Goal: Task Accomplishment & Management: Complete application form

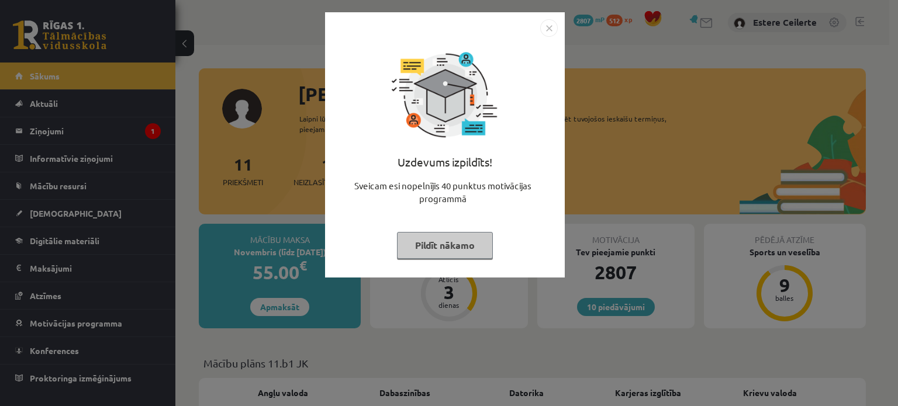
click at [438, 240] on button "Pildīt nākamo" at bounding box center [445, 245] width 96 height 27
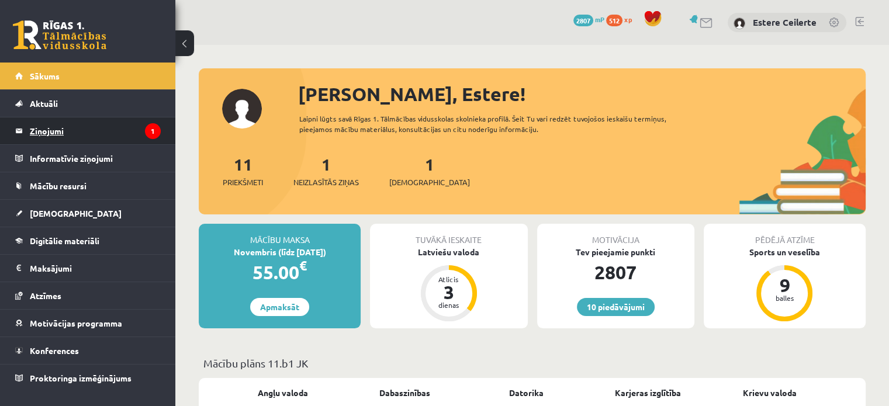
click at [94, 124] on legend "Ziņojumi 1" at bounding box center [95, 131] width 131 height 27
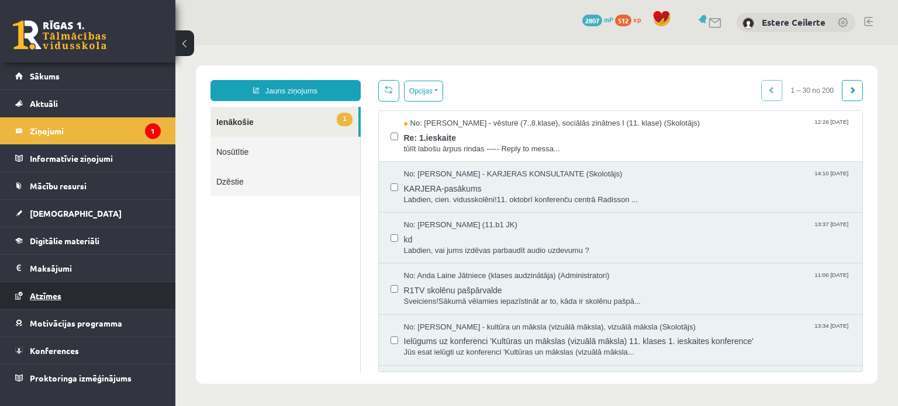
click at [82, 303] on link "Atzīmes" at bounding box center [88, 295] width 146 height 27
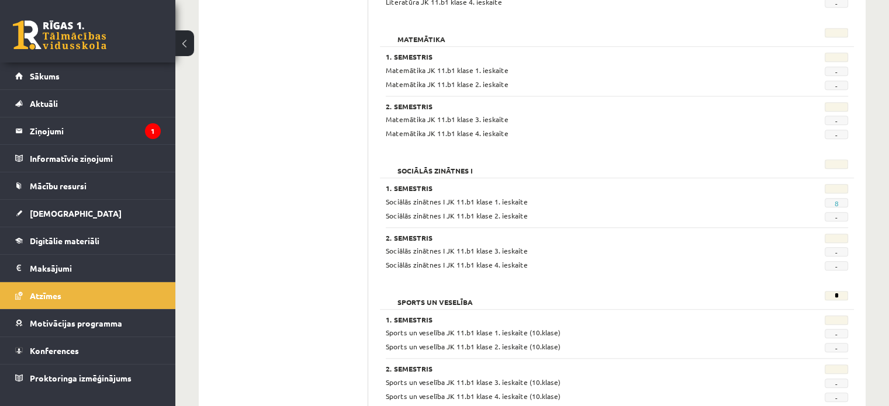
scroll to position [1069, 0]
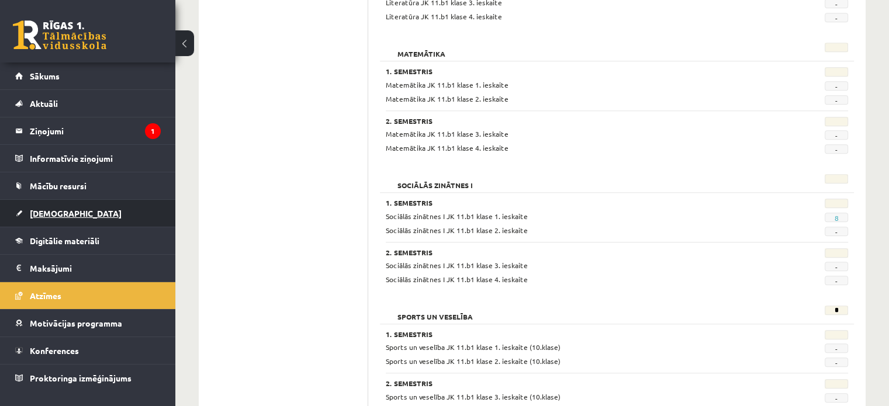
click at [122, 219] on link "[DEMOGRAPHIC_DATA]" at bounding box center [88, 213] width 146 height 27
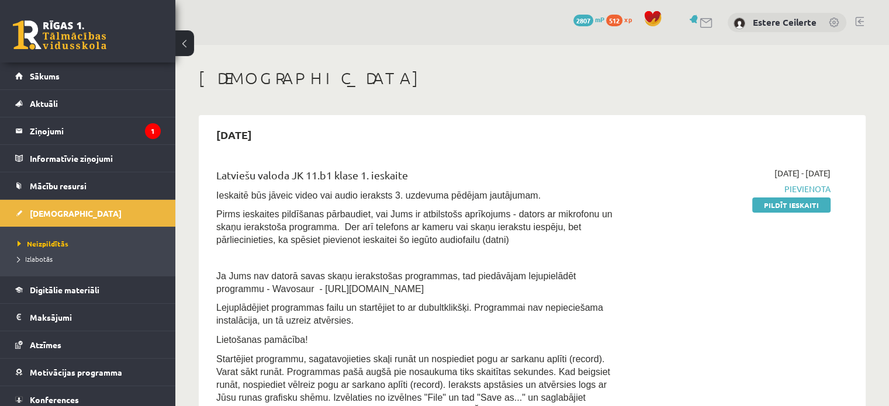
drag, startPoint x: 874, startPoint y: 15, endPoint x: 871, endPoint y: 54, distance: 39.3
drag, startPoint x: 782, startPoint y: 202, endPoint x: 507, endPoint y: 37, distance: 320.7
click at [782, 202] on link "Pildīt ieskaiti" at bounding box center [791, 205] width 78 height 15
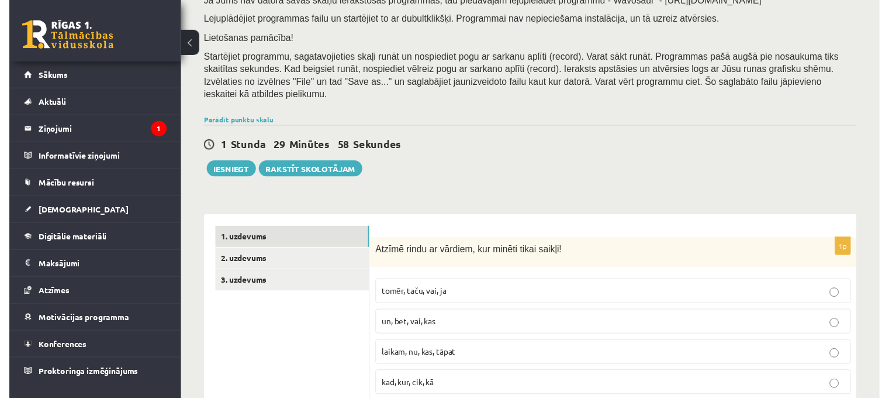
scroll to position [234, 0]
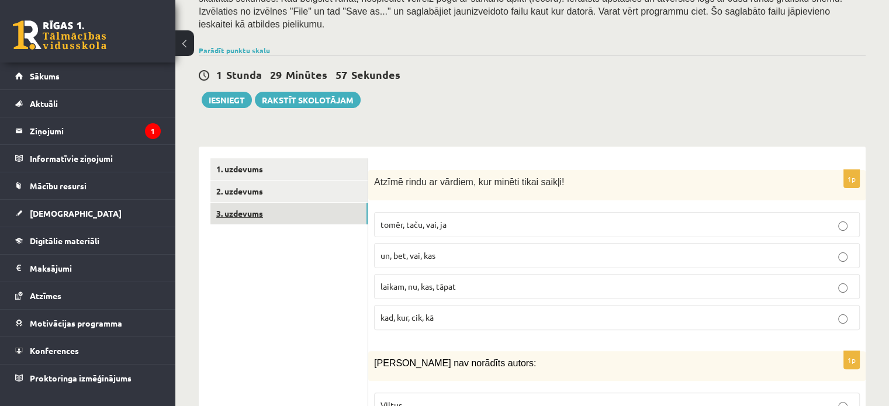
click at [313, 203] on link "3. uzdevums" at bounding box center [288, 214] width 157 height 22
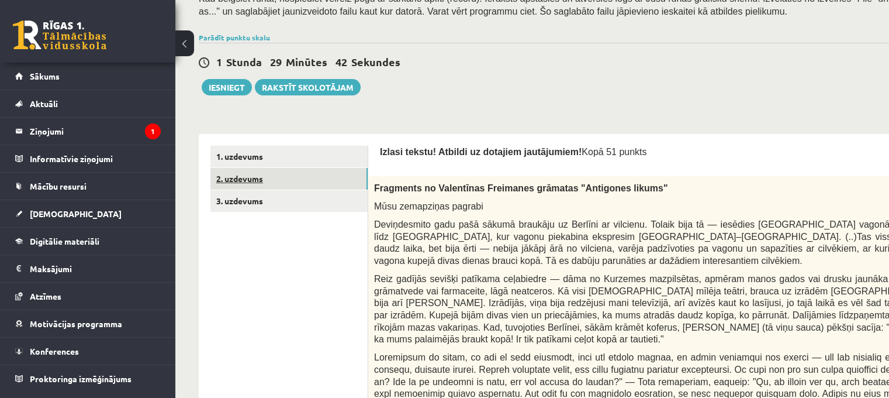
click at [299, 178] on link "2. uzdevums" at bounding box center [288, 179] width 157 height 22
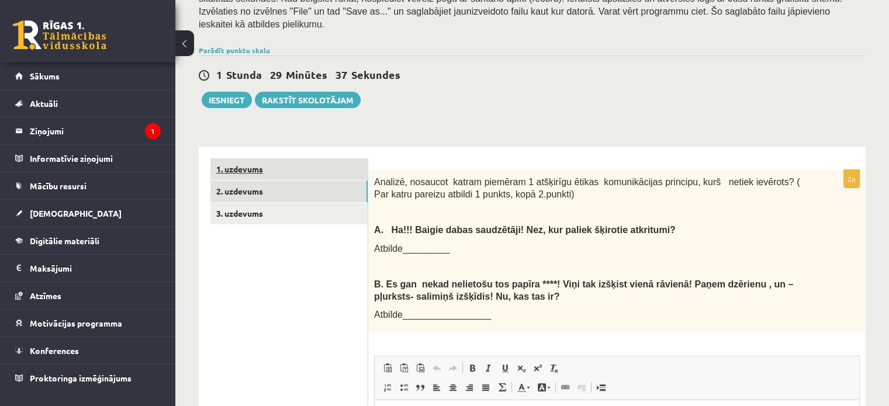
click at [302, 159] on link "1. uzdevums" at bounding box center [288, 169] width 157 height 22
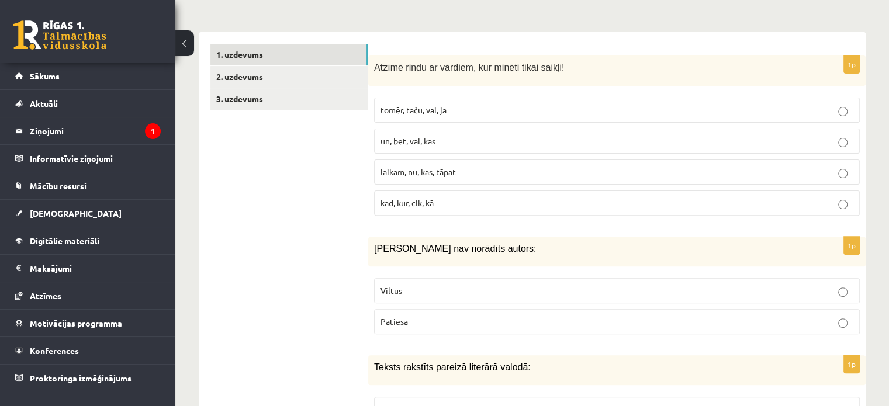
scroll to position [351, 0]
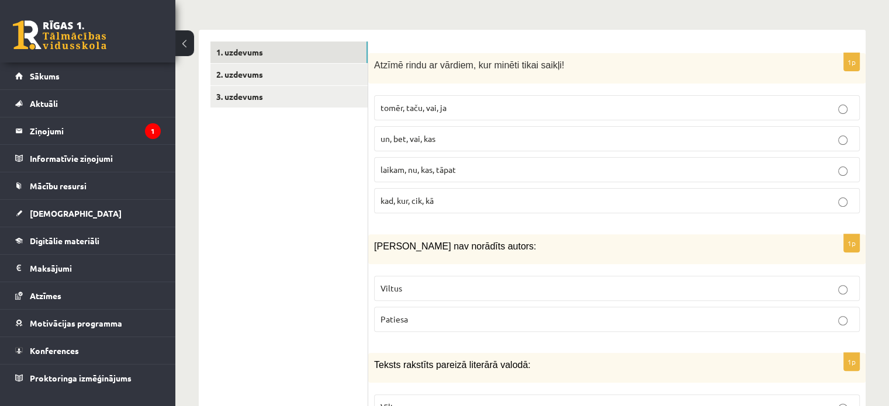
click at [482, 285] on label "Viltus" at bounding box center [617, 288] width 486 height 25
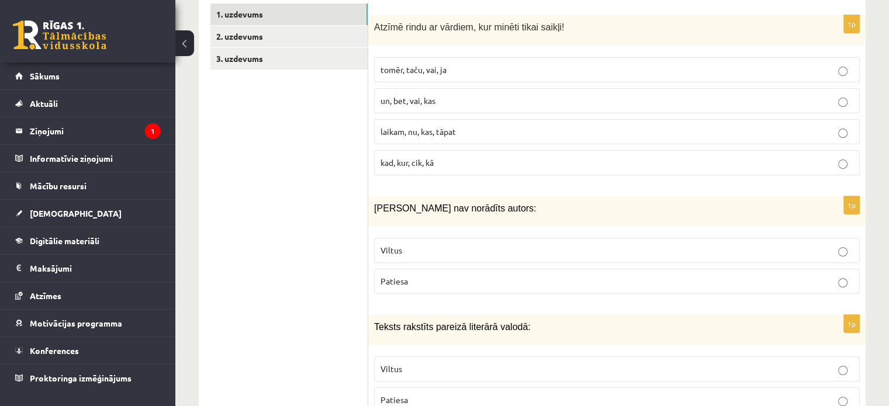
scroll to position [409, 0]
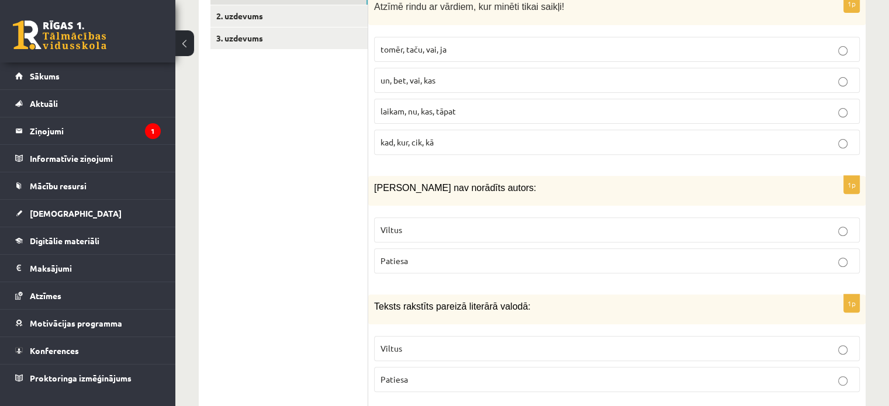
click at [463, 343] on label "Viltus" at bounding box center [617, 348] width 486 height 25
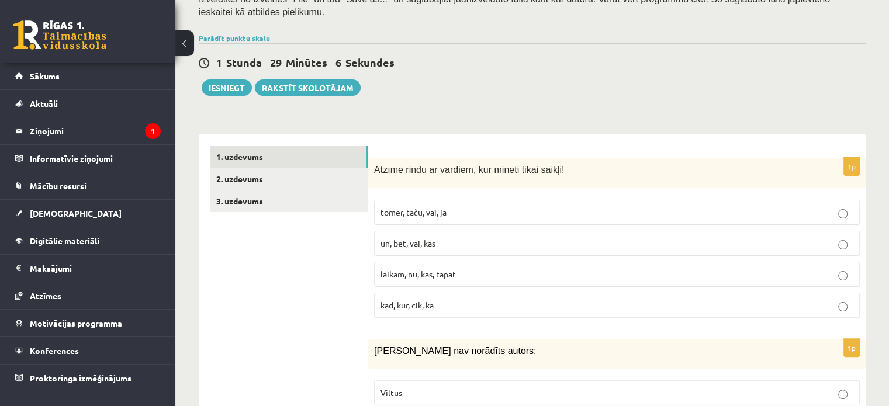
scroll to position [175, 0]
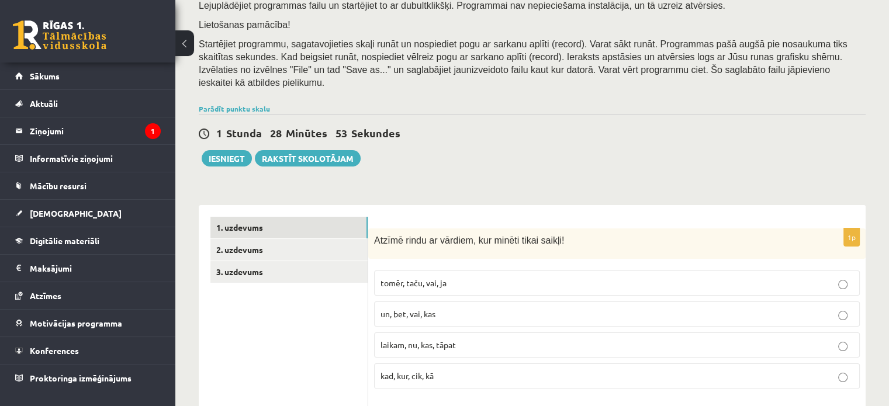
click at [449, 307] on label "un, bet, vai, kas" at bounding box center [617, 314] width 486 height 25
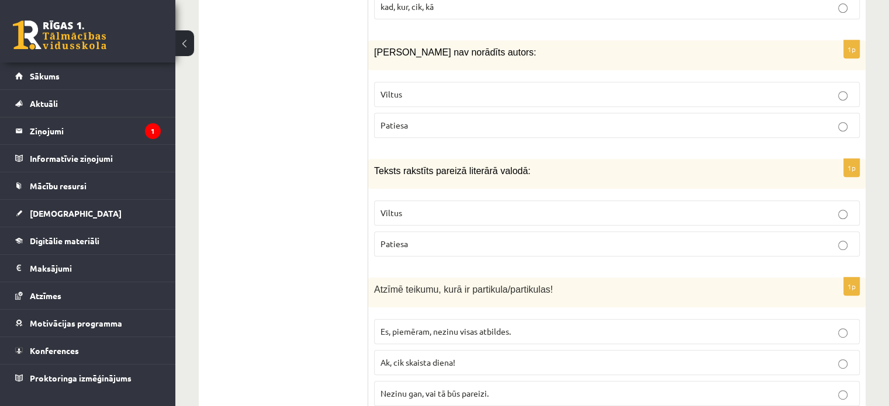
scroll to position [468, 0]
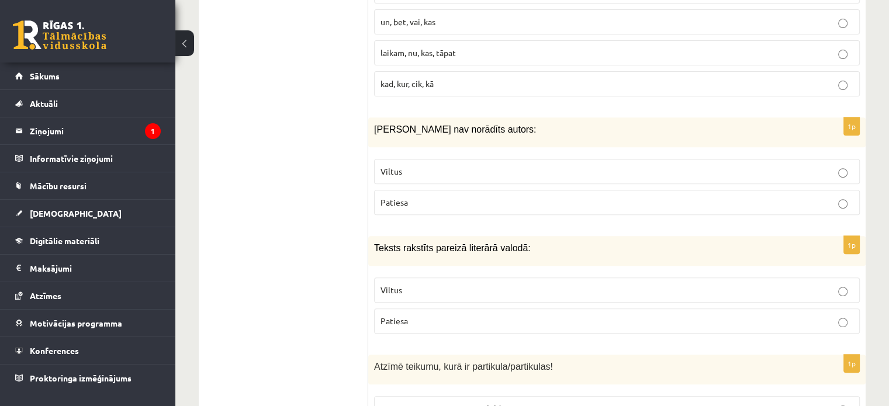
click at [496, 315] on p "Patiesa" at bounding box center [617, 321] width 473 height 12
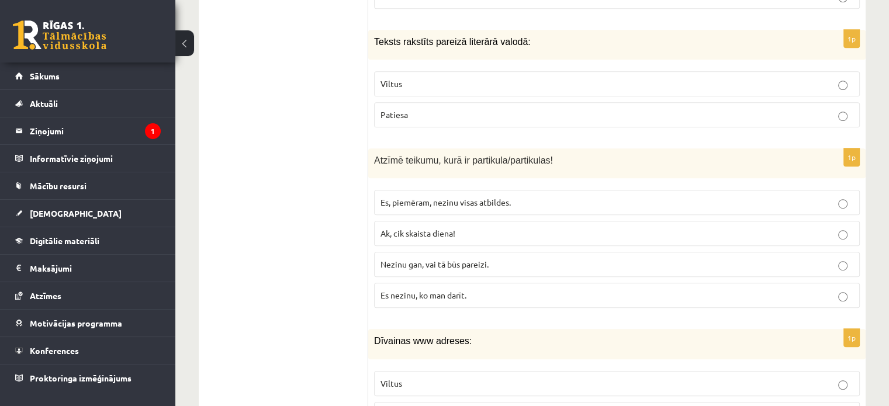
scroll to position [702, 0]
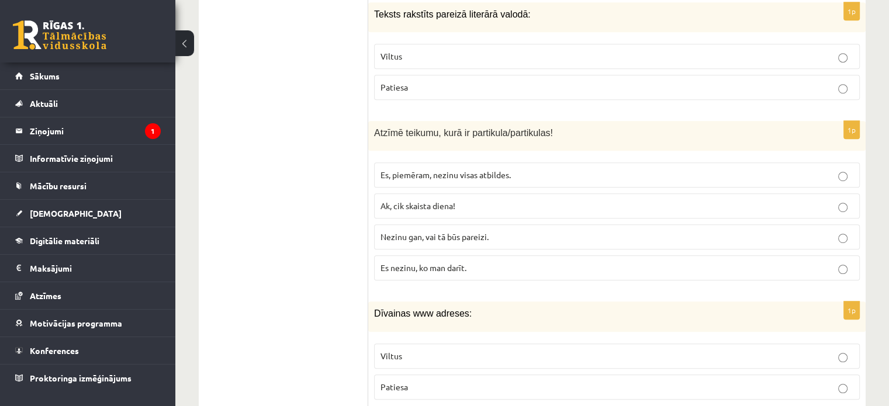
drag, startPoint x: 466, startPoint y: 210, endPoint x: 269, endPoint y: 274, distance: 207.2
click at [510, 200] on p "Ak, cik skaista diena!" at bounding box center [617, 206] width 473 height 12
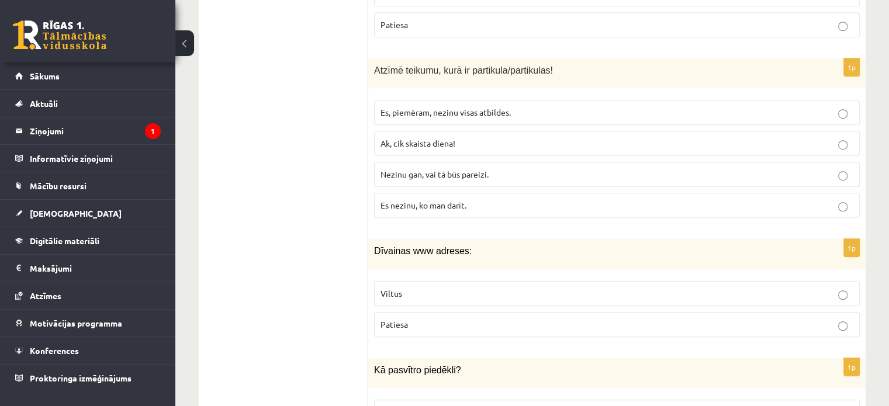
scroll to position [818, 0]
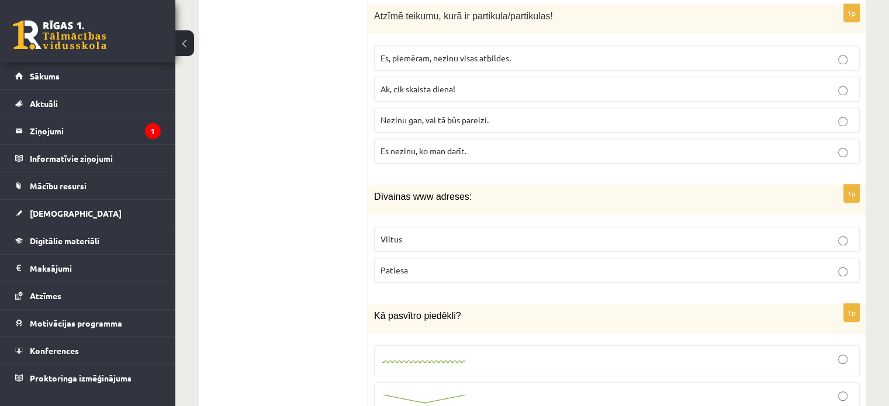
click at [544, 227] on label "Viltus" at bounding box center [617, 239] width 486 height 25
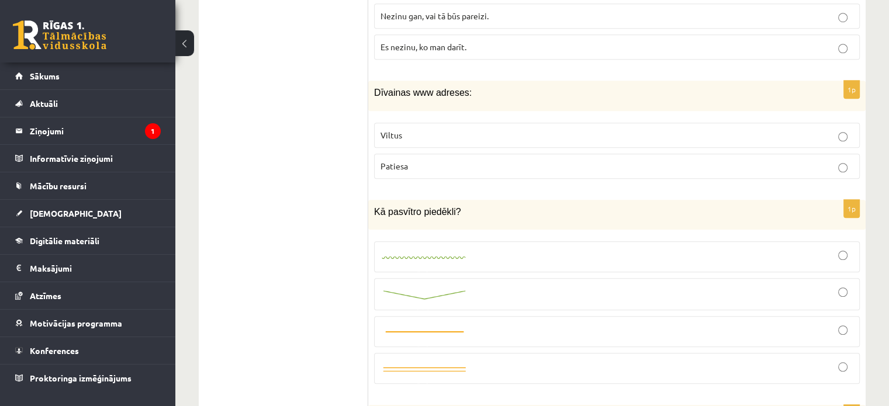
scroll to position [935, 0]
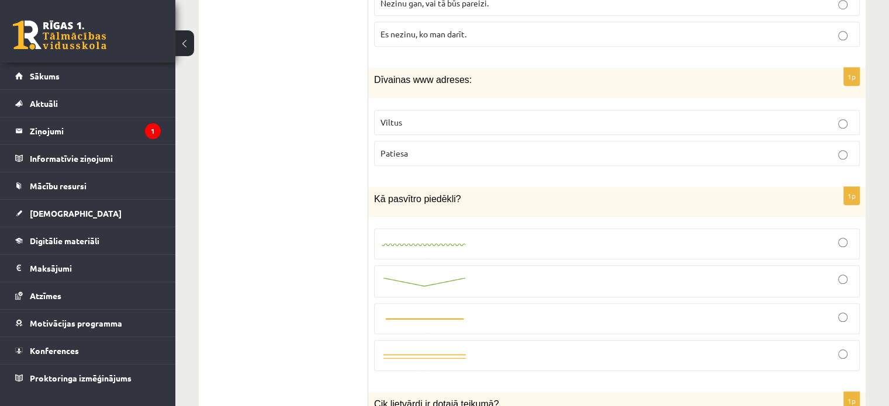
click at [515, 282] on fieldset at bounding box center [617, 299] width 486 height 152
click at [517, 272] on div at bounding box center [617, 281] width 473 height 19
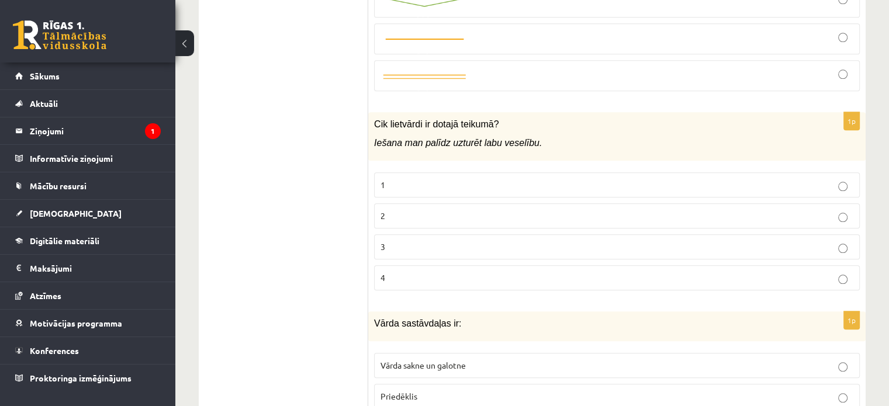
scroll to position [1228, 0]
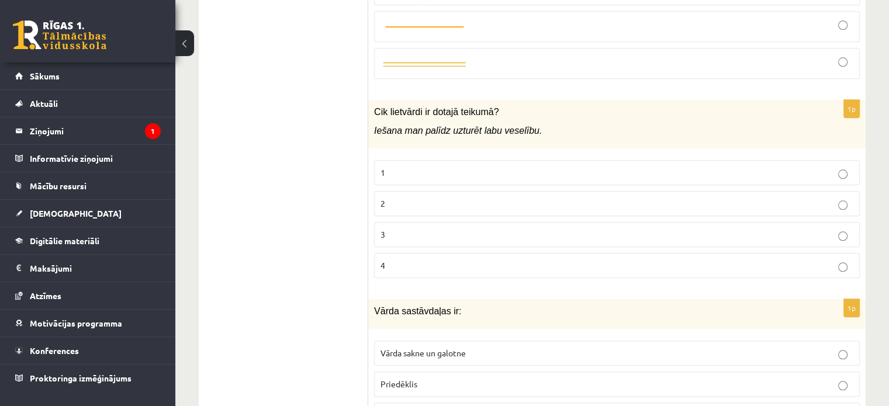
click at [398, 167] on p "1" at bounding box center [617, 173] width 473 height 12
click at [691, 198] on p "2" at bounding box center [617, 204] width 473 height 12
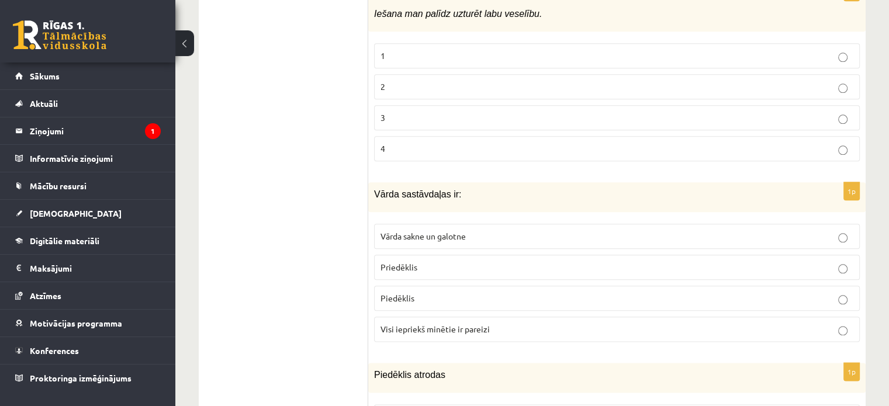
click at [671, 230] on p "Vārda sakne un galotne" at bounding box center [617, 236] width 473 height 12
click at [470, 324] on span "Visi iepriekš minētie ir pareizi" at bounding box center [435, 329] width 109 height 11
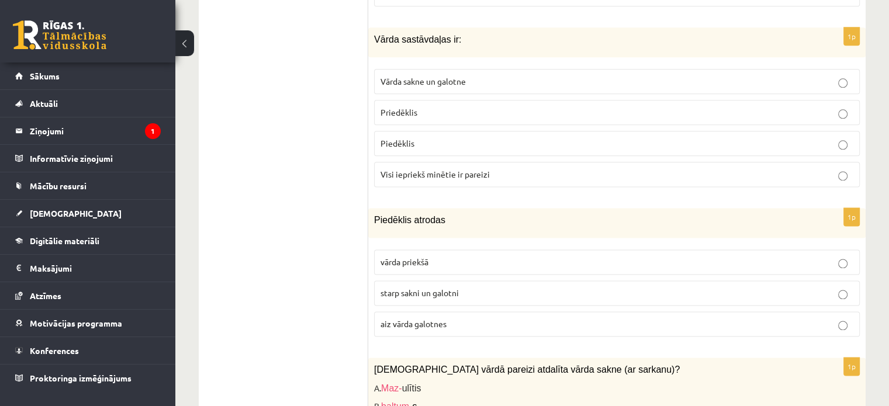
scroll to position [1520, 0]
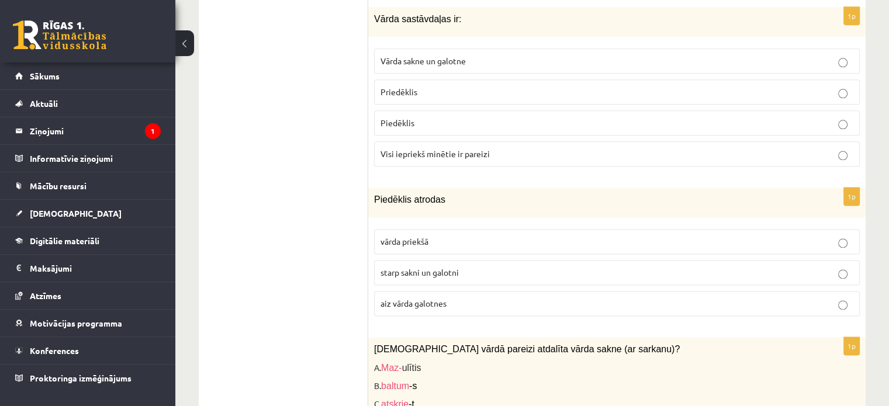
click at [447, 236] on p "vārda priekšā" at bounding box center [617, 242] width 473 height 12
click at [438, 260] on label "starp sakni un galotni" at bounding box center [617, 272] width 486 height 25
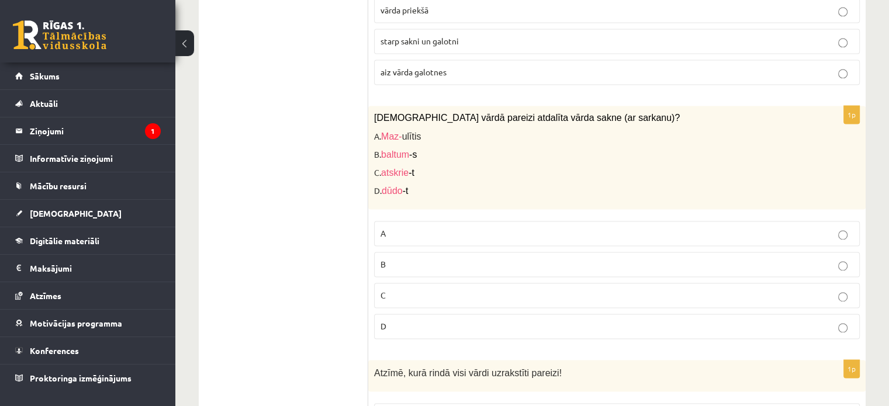
scroll to position [1754, 0]
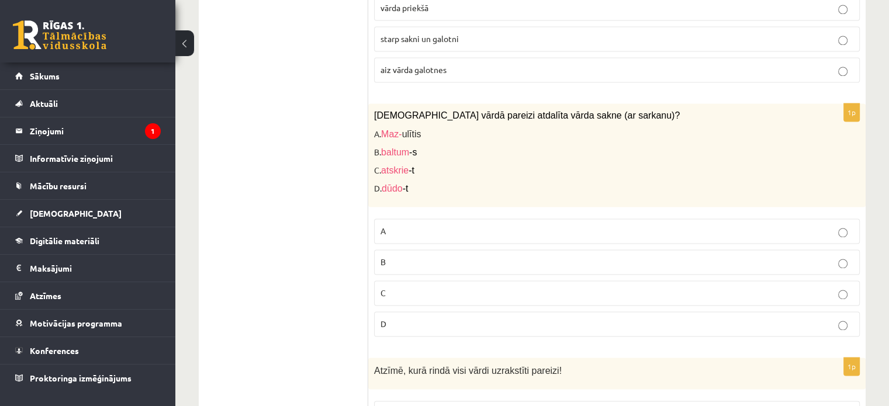
click at [408, 225] on p "A" at bounding box center [617, 231] width 473 height 12
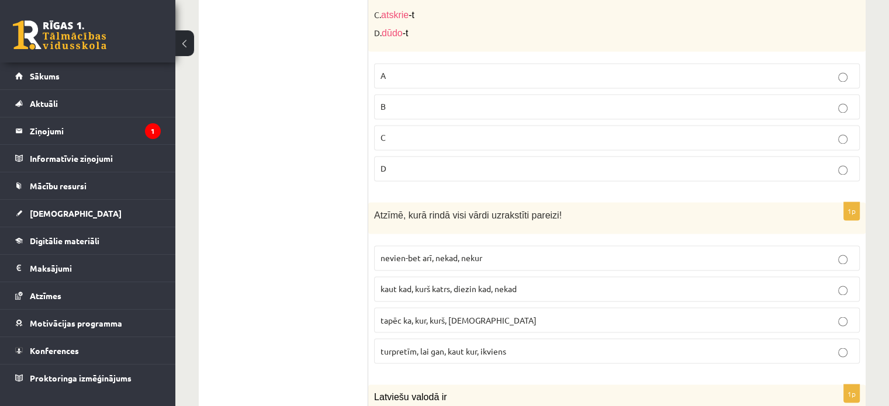
scroll to position [1929, 0]
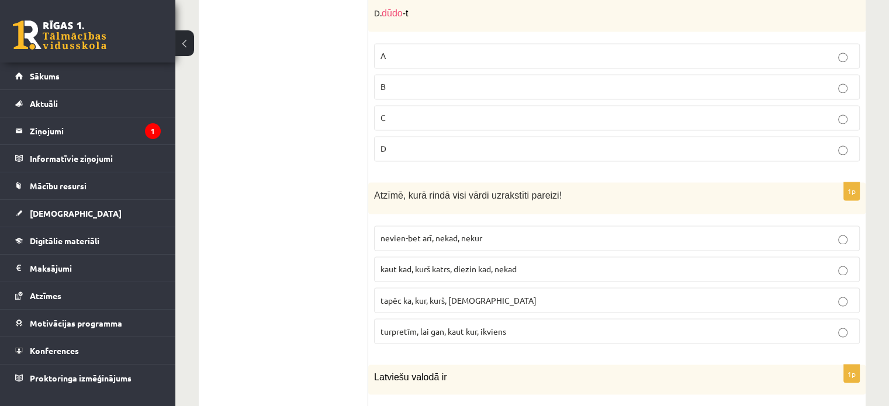
click at [449, 295] on span "tapēc ka, kur, kurš, [DEMOGRAPHIC_DATA]" at bounding box center [459, 300] width 156 height 11
click at [459, 295] on span "tapēc ka, kur, kurš, [DEMOGRAPHIC_DATA]" at bounding box center [459, 300] width 156 height 11
click at [476, 326] on span "turpretīm, lai gan, kaut kur, ikviens" at bounding box center [444, 331] width 126 height 11
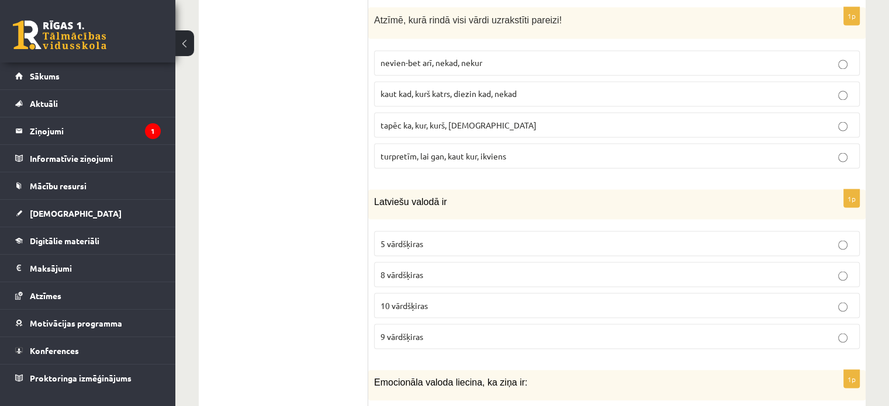
scroll to position [2163, 0]
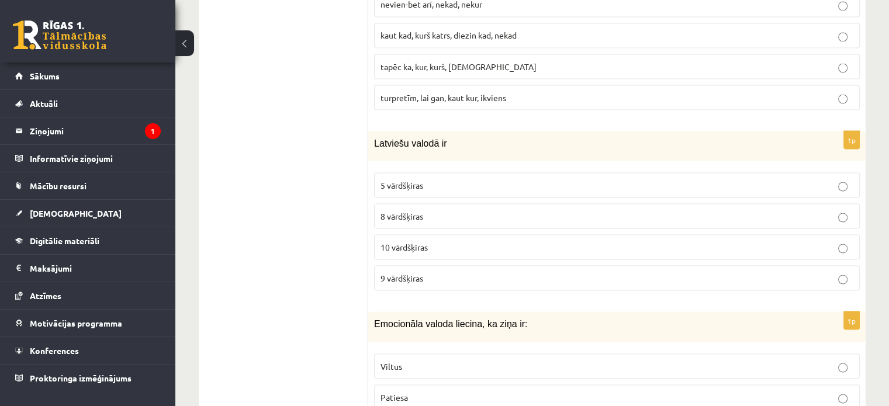
click at [587, 203] on label "8 vārdšķiras" at bounding box center [617, 215] width 486 height 25
click at [588, 235] on label "10 vārdšķiras" at bounding box center [617, 246] width 486 height 25
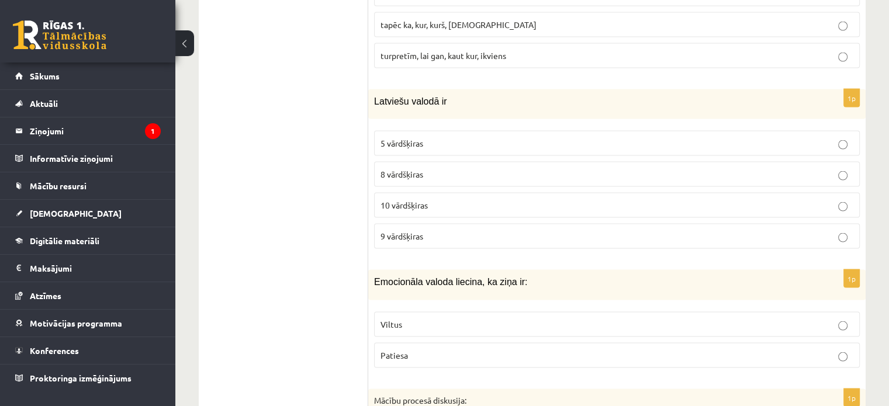
scroll to position [2280, 0]
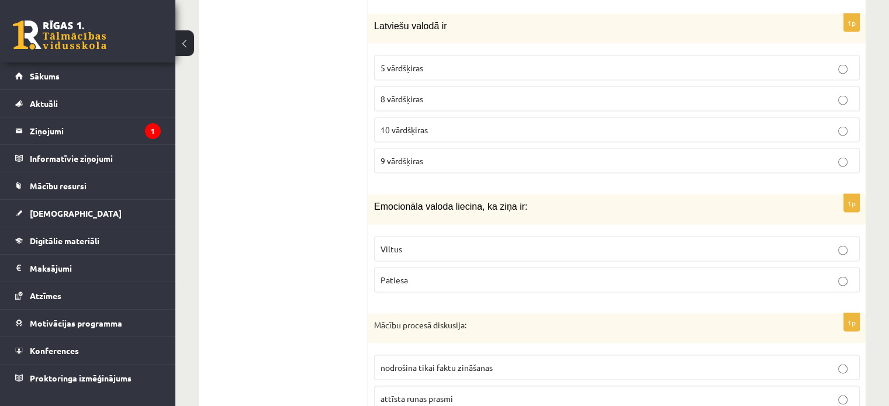
click at [469, 274] on p "Patiesa" at bounding box center [617, 280] width 473 height 12
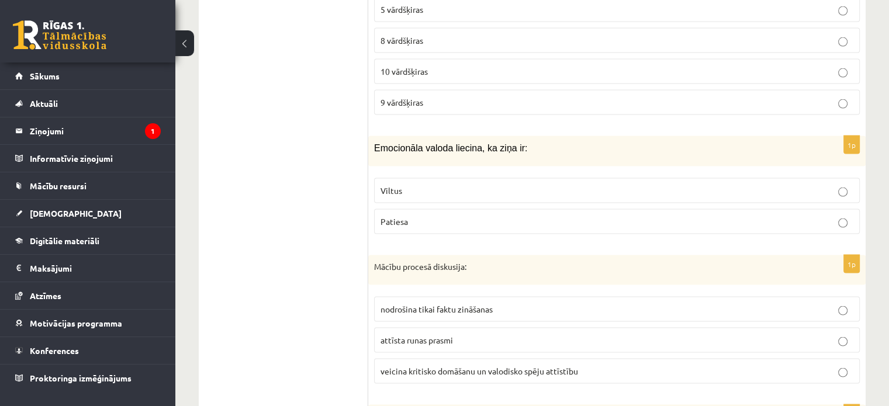
scroll to position [2397, 0]
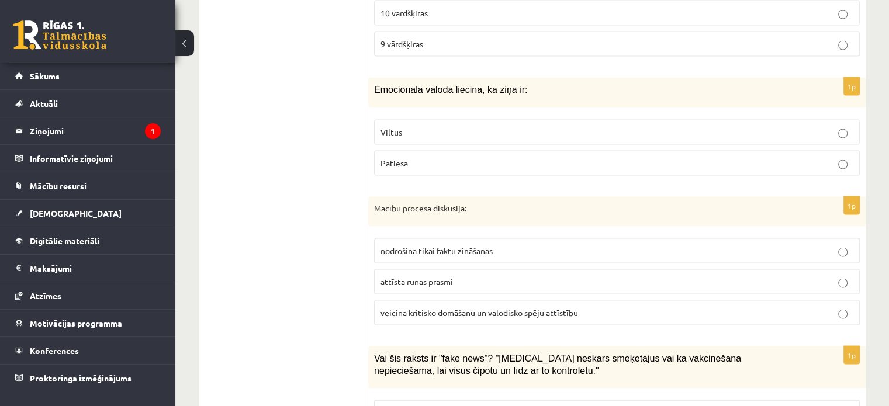
click at [547, 276] on p "attīsta runas prasmi" at bounding box center [617, 282] width 473 height 12
click at [621, 307] on p "veicina kritisko domāšanu un valodisko spēju attīstību" at bounding box center [617, 313] width 473 height 12
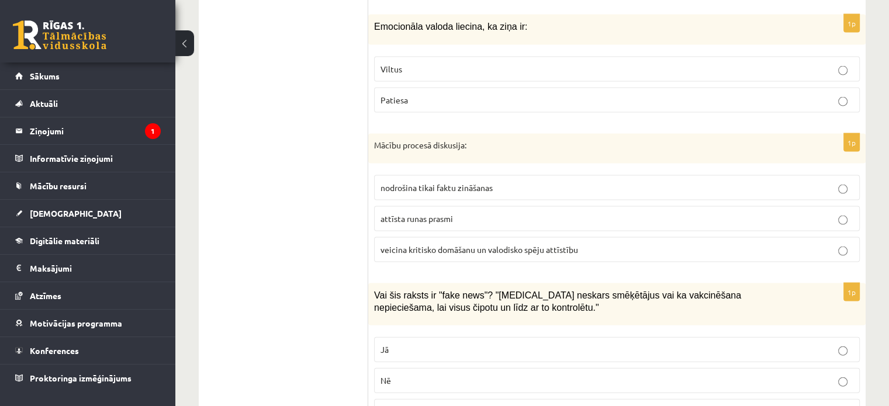
scroll to position [2514, 0]
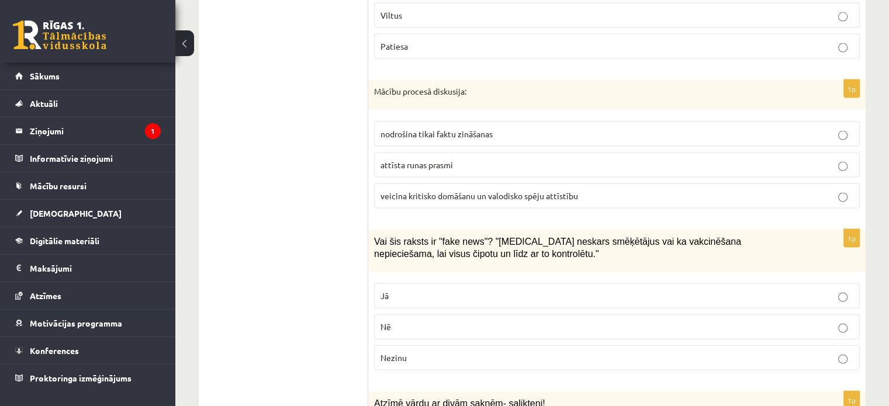
click at [483, 352] on p "Nezinu" at bounding box center [617, 358] width 473 height 12
click at [430, 290] on p "Jā" at bounding box center [617, 296] width 473 height 12
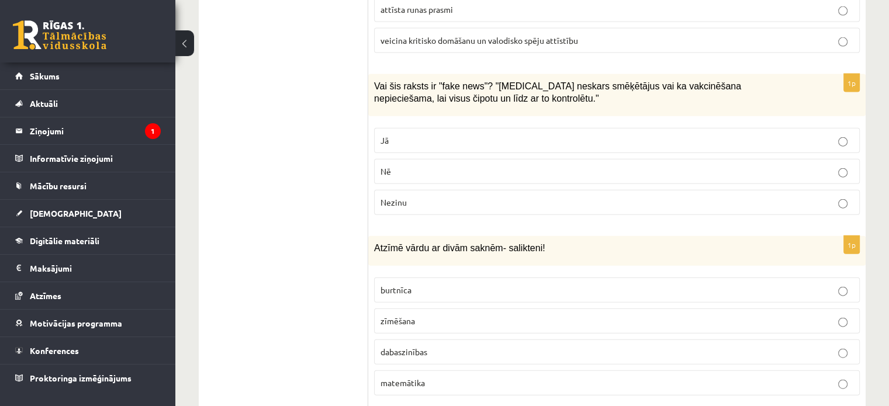
scroll to position [2689, 0]
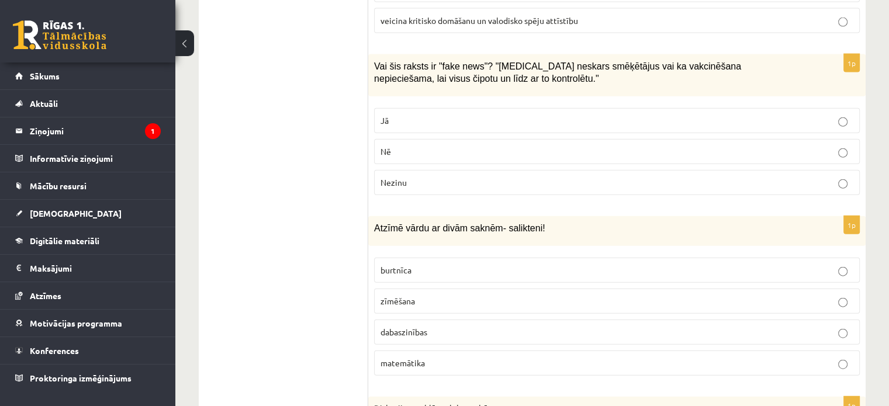
click at [431, 289] on label "zīmēšana" at bounding box center [617, 301] width 486 height 25
click at [437, 326] on p "dabaszinības" at bounding box center [617, 332] width 473 height 12
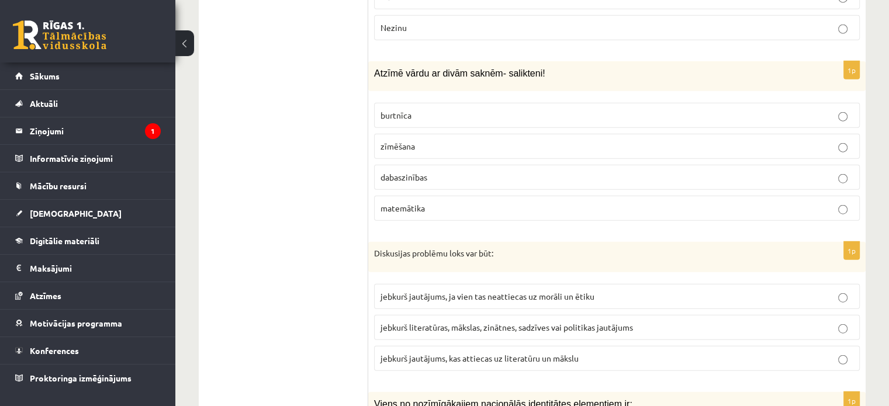
scroll to position [2865, 0]
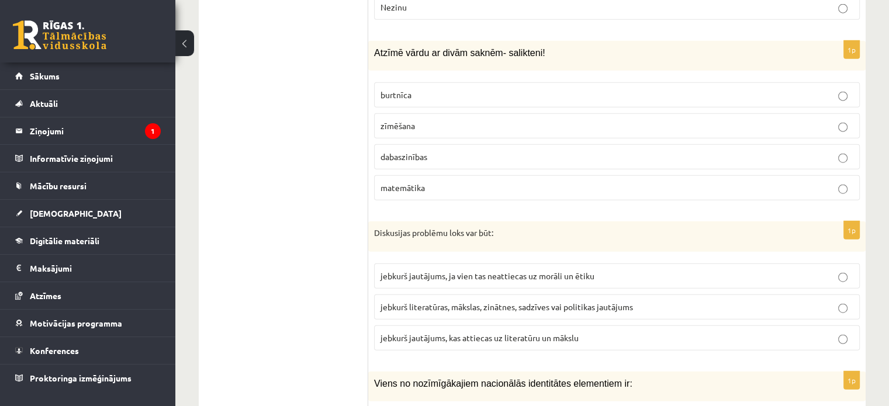
drag, startPoint x: 524, startPoint y: 248, endPoint x: 530, endPoint y: 257, distance: 10.9
click at [525, 271] on span "jebkurš jautājums, ja vien tas neattiecas uz morāli un ētiku" at bounding box center [488, 276] width 214 height 11
click at [556, 271] on span "jebkurš jautājums, ja vien tas neattiecas uz morāli un ētiku" at bounding box center [488, 276] width 214 height 11
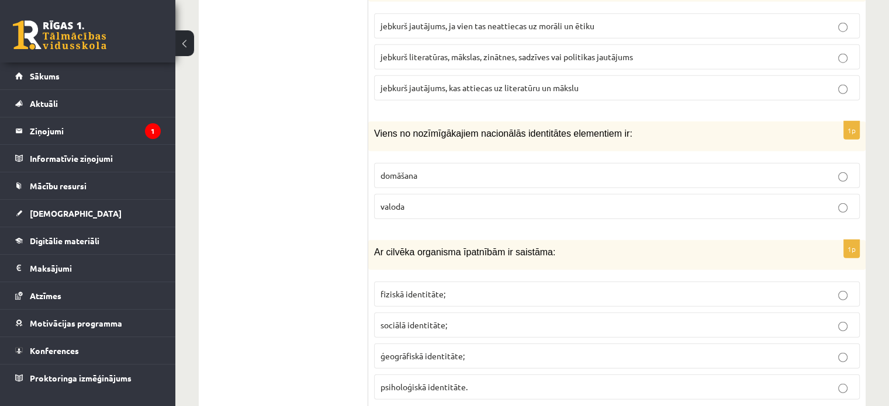
scroll to position [2982, 0]
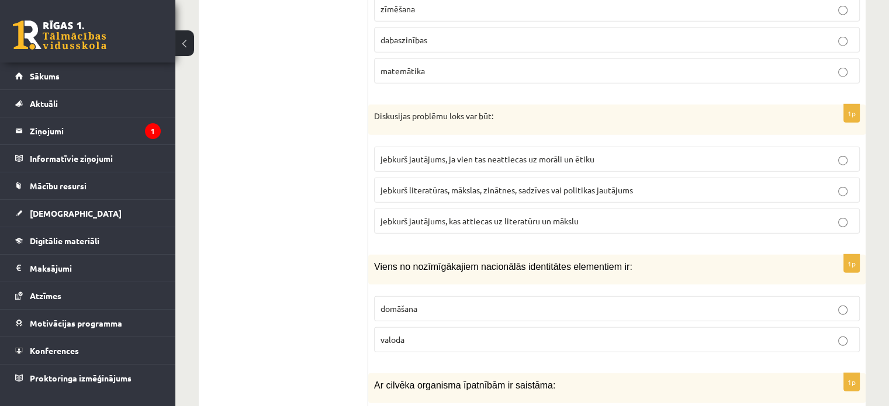
drag, startPoint x: 623, startPoint y: 165, endPoint x: 617, endPoint y: 165, distance: 5.9
click at [624, 185] on span "jebkurš literatūras, mākslas, zinātnes, sadzīves vai politikas jautājums" at bounding box center [507, 190] width 253 height 11
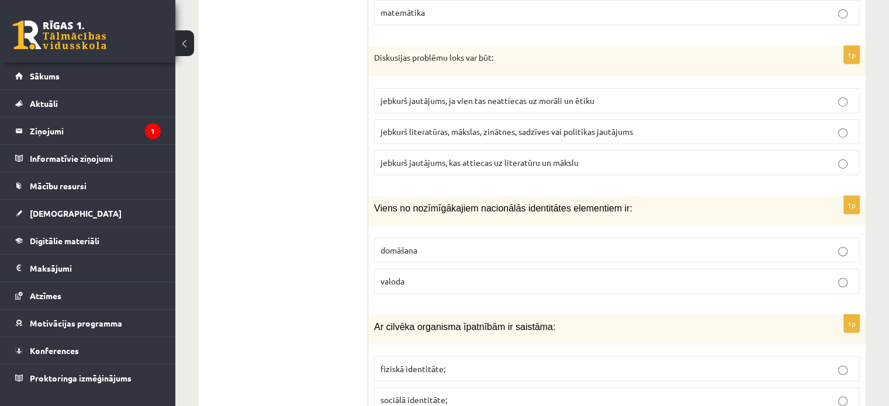
scroll to position [3099, 0]
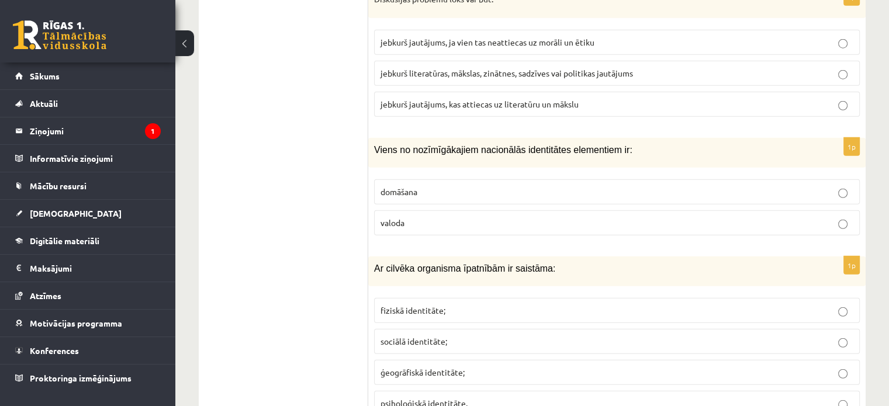
click at [617, 206] on fieldset "domāšana valoda" at bounding box center [617, 206] width 486 height 65
click at [617, 210] on label "valoda" at bounding box center [617, 222] width 486 height 25
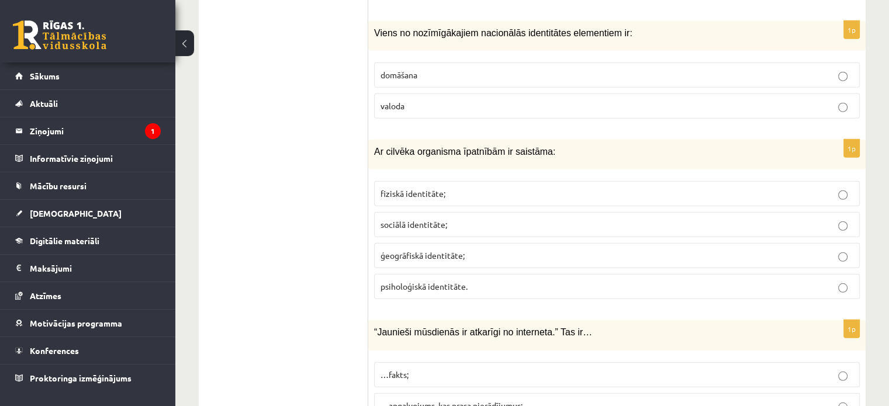
scroll to position [3274, 0]
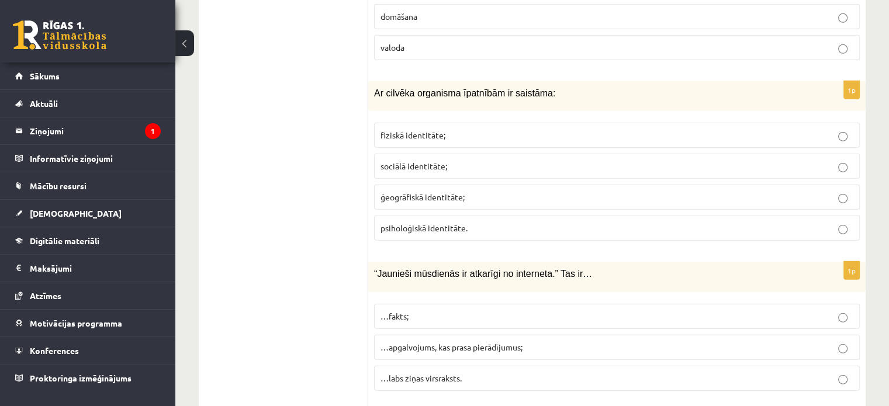
click at [507, 222] on p "psiholoģiskā identitāte." at bounding box center [617, 228] width 473 height 12
click at [706, 191] on p "ģeogrāfiskā identitāte;" at bounding box center [617, 197] width 473 height 12
click at [639, 123] on label "fiziskā identitāte;" at bounding box center [617, 135] width 486 height 25
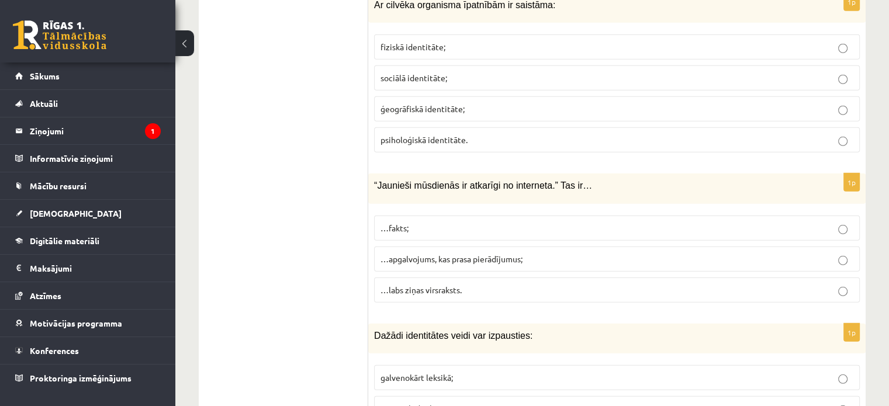
scroll to position [3449, 0]
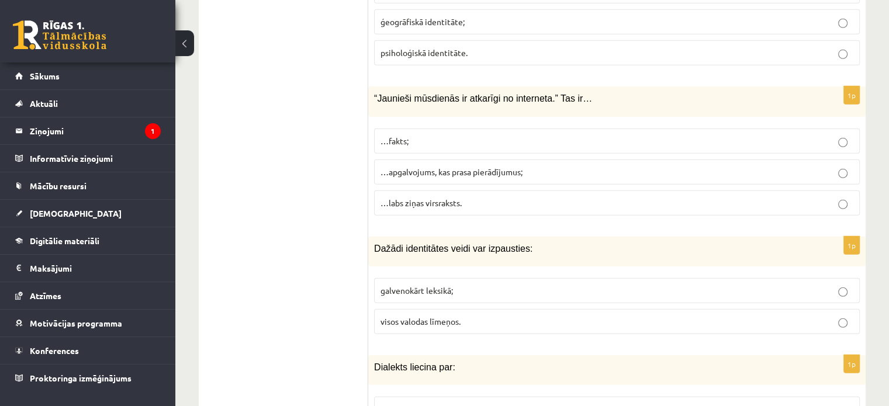
click at [577, 166] on p "…apgalvojums, kas prasa pierādījumus;" at bounding box center [617, 172] width 473 height 12
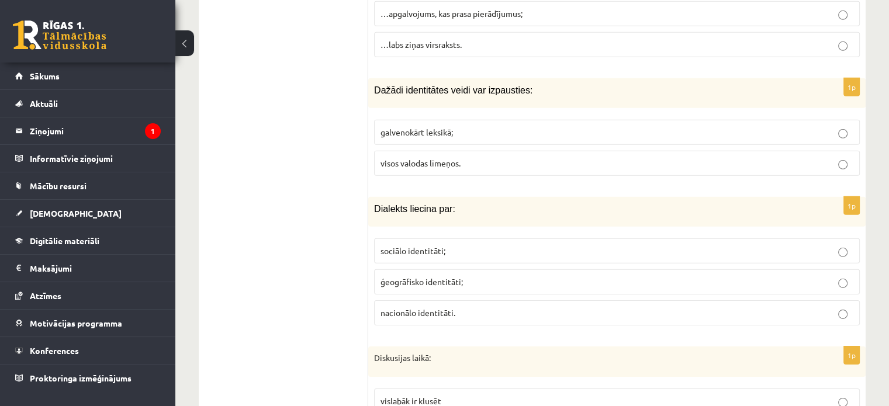
scroll to position [3625, 0]
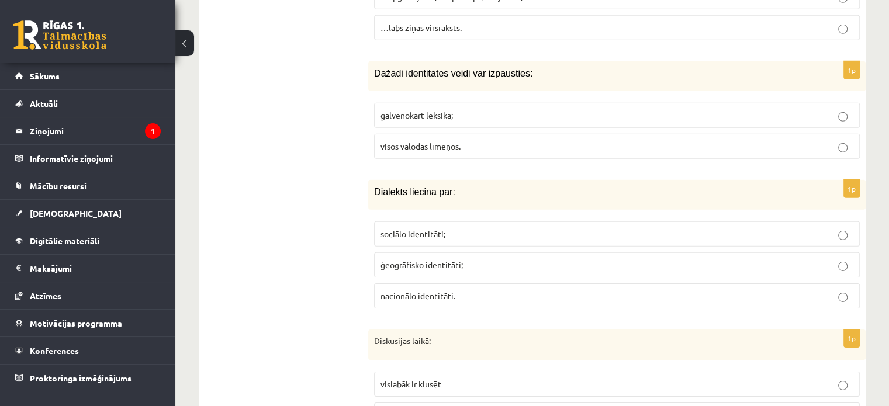
click at [616, 140] on p "visos valodas līmeņos." at bounding box center [617, 146] width 473 height 12
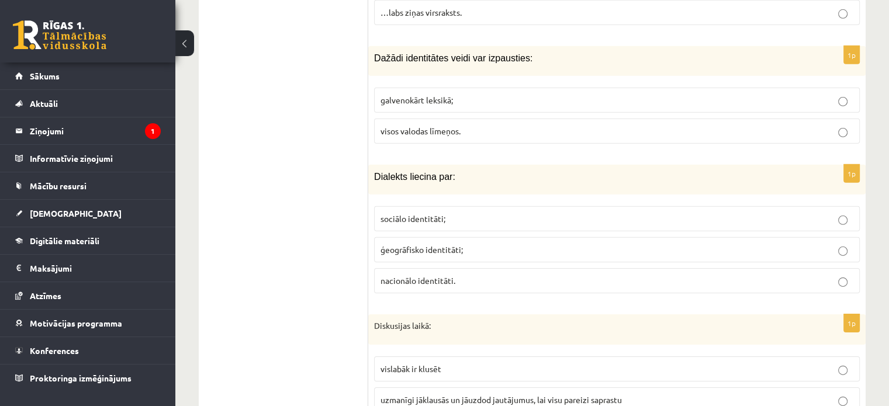
scroll to position [3683, 0]
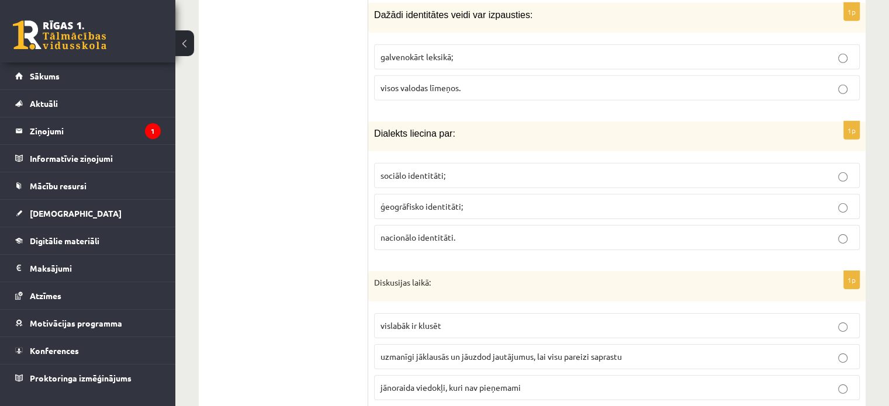
click at [572, 170] on p "sociālo identitāti;" at bounding box center [617, 176] width 473 height 12
click at [540, 232] on p "nacionālo identitāti." at bounding box center [617, 238] width 473 height 12
click at [596, 194] on label "ģeogrāfisko identitāti;" at bounding box center [617, 206] width 486 height 25
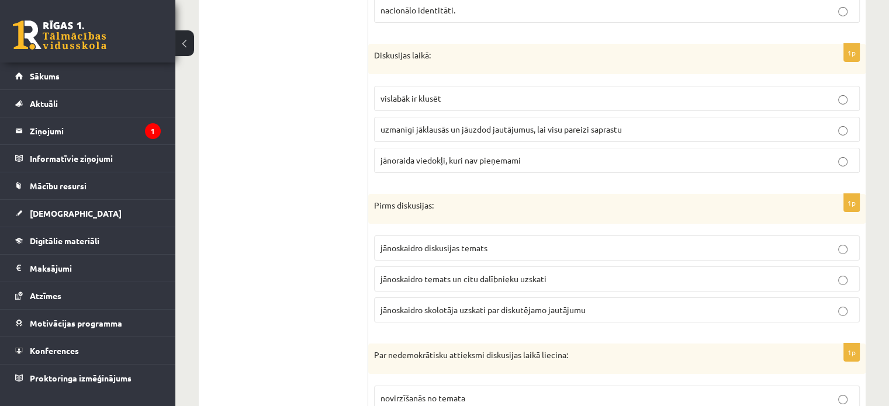
scroll to position [3917, 0]
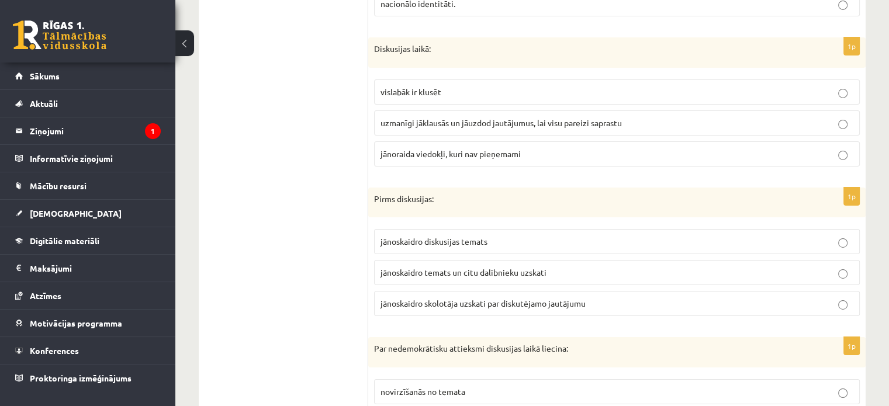
click at [579, 117] on p "uzmanīgi jāklausās un jāuzdod jautājumus, lai visu pareizi saprastu" at bounding box center [617, 123] width 473 height 12
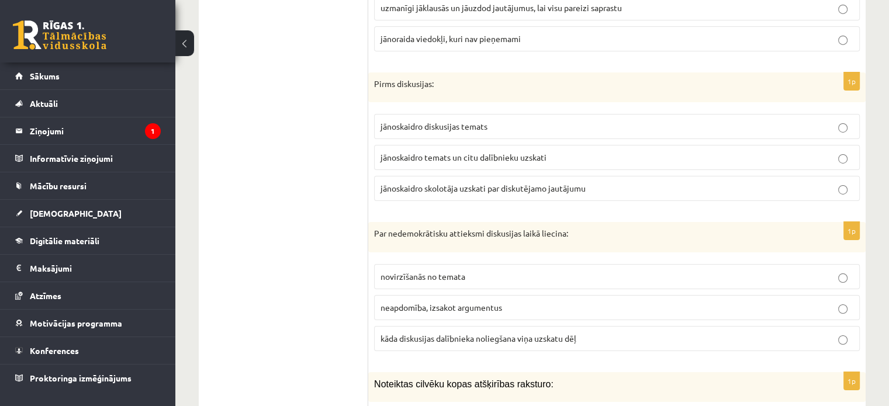
scroll to position [4034, 0]
click at [695, 119] on p "jānoskaidro diskusijas temats" at bounding box center [617, 125] width 473 height 12
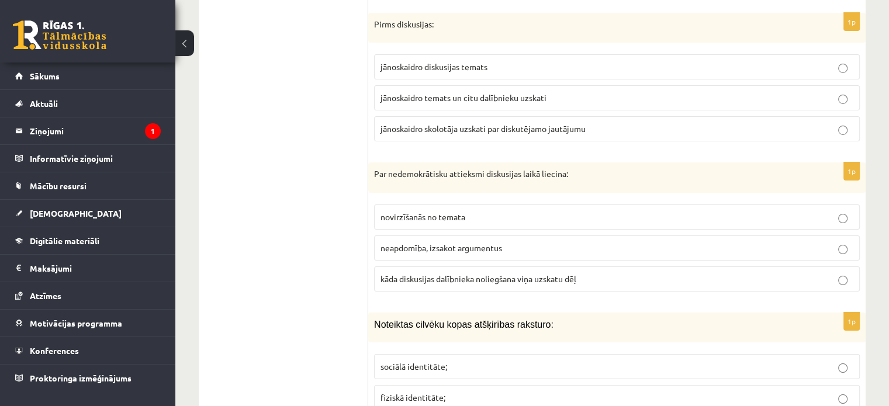
scroll to position [4092, 0]
click at [579, 210] on p "novirzīšanās no temata" at bounding box center [617, 216] width 473 height 12
click at [663, 241] on p "neapdomība, izsakot argumentus" at bounding box center [617, 247] width 473 height 12
click at [610, 272] on p "kāda diskusijas dalībnieka noliegšana viņa uzskatu dēļ" at bounding box center [617, 278] width 473 height 12
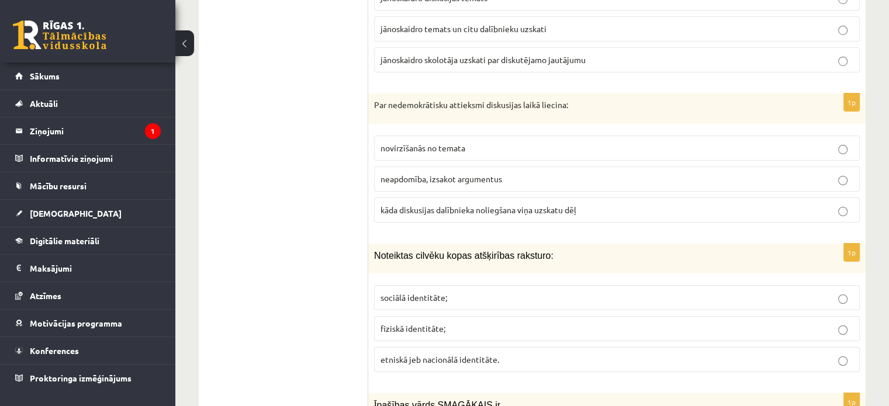
scroll to position [4209, 0]
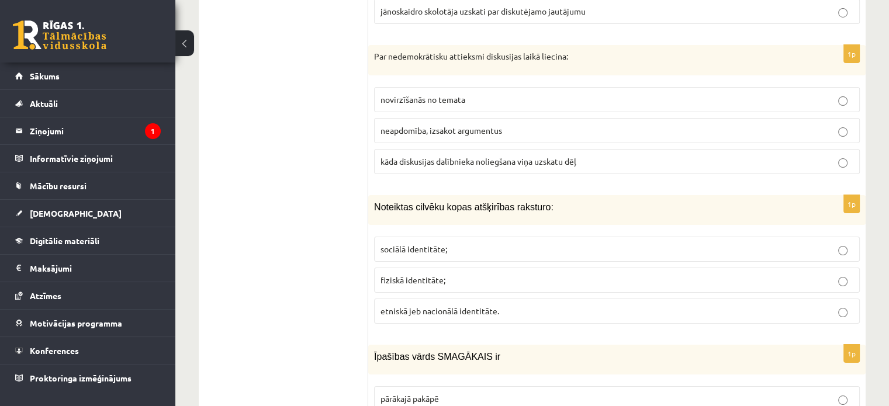
click at [489, 268] on label "fiziskā identitāte;" at bounding box center [617, 280] width 486 height 25
click at [567, 305] on p "etniskā jeb nacionālā identitāte." at bounding box center [617, 311] width 473 height 12
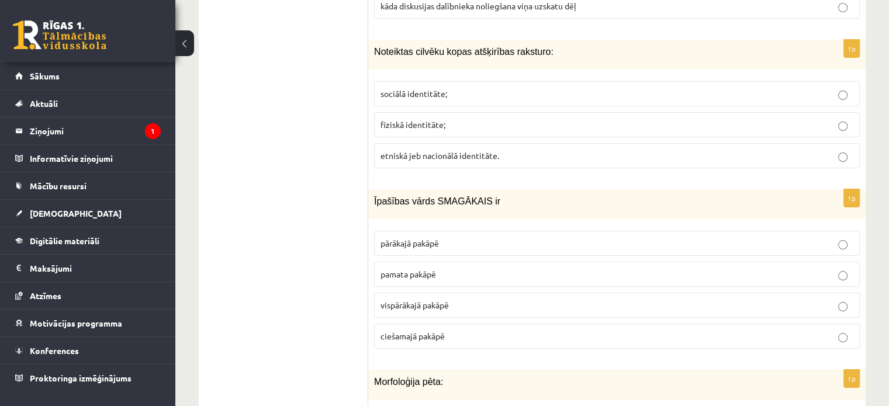
scroll to position [4385, 0]
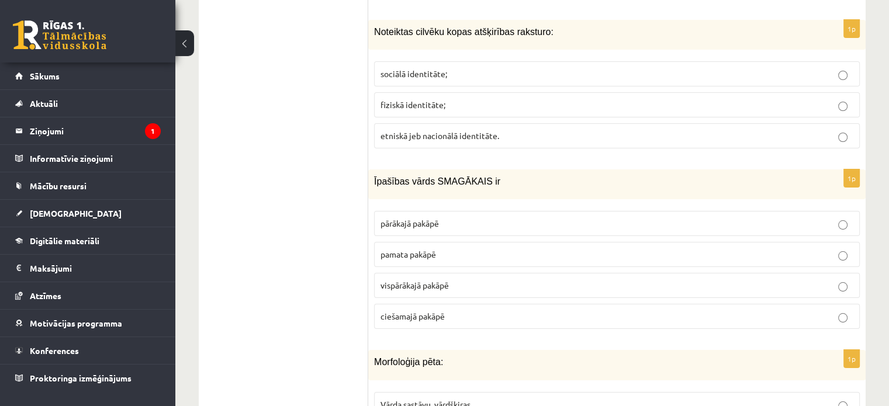
click at [478, 279] on p "vispārākajā pakāpē" at bounding box center [617, 285] width 473 height 12
click at [451, 234] on fieldset "pārākajā pakāpē pamata pakāpē [GEOGRAPHIC_DATA] pakāpē [GEOGRAPHIC_DATA] pakāpē" at bounding box center [617, 268] width 486 height 127
click at [472, 211] on label "pārākajā pakāpē" at bounding box center [617, 223] width 486 height 25
click at [482, 217] on p "pārākajā pakāpē" at bounding box center [617, 223] width 473 height 12
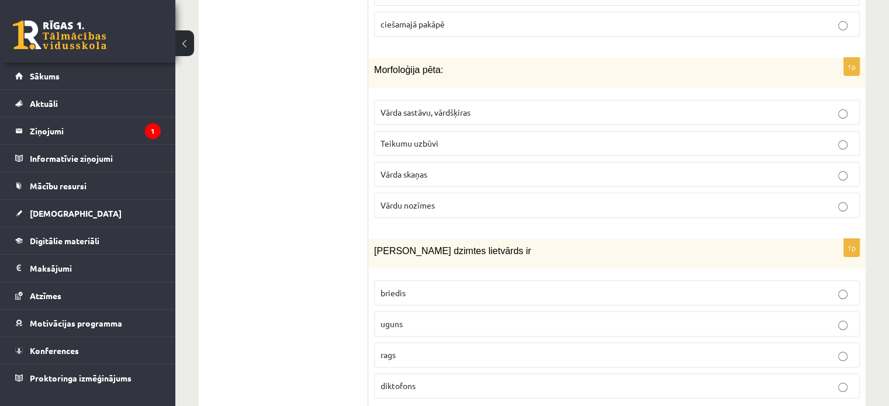
scroll to position [4619, 0]
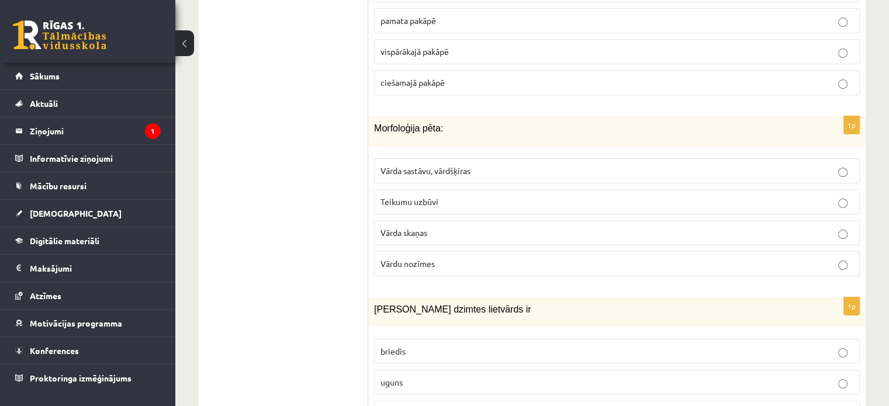
click at [461, 165] on span "Vārda sastāvu, vārdšķiras" at bounding box center [426, 170] width 90 height 11
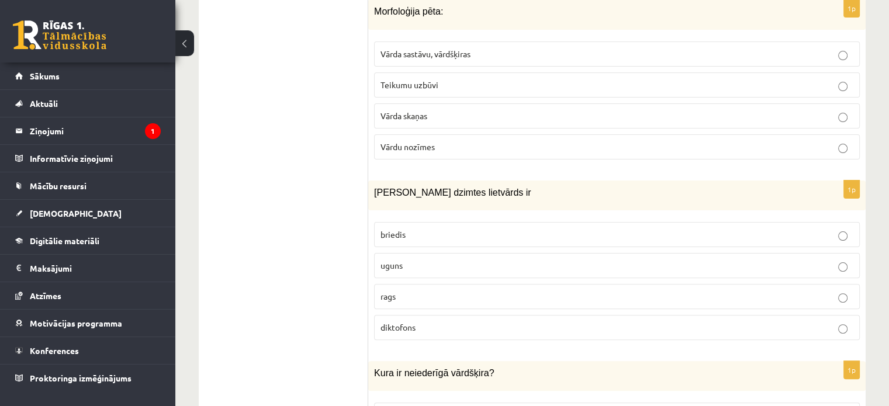
scroll to position [4794, 0]
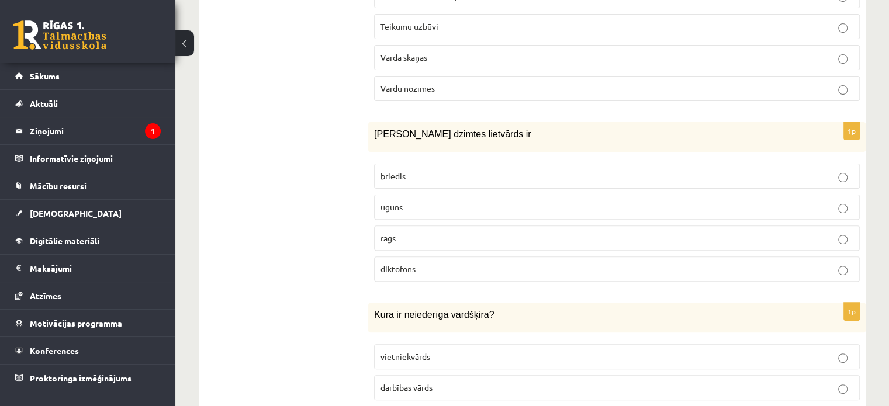
click at [472, 232] on p "rags" at bounding box center [617, 238] width 473 height 12
click at [440, 201] on p "uguns" at bounding box center [617, 207] width 473 height 12
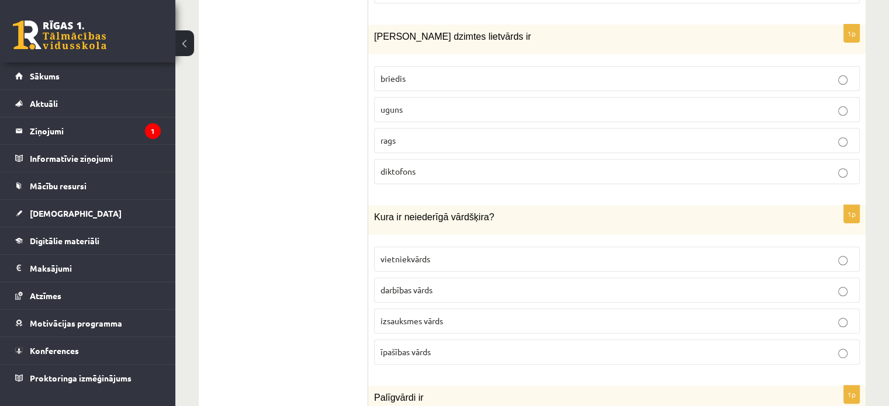
scroll to position [4911, 0]
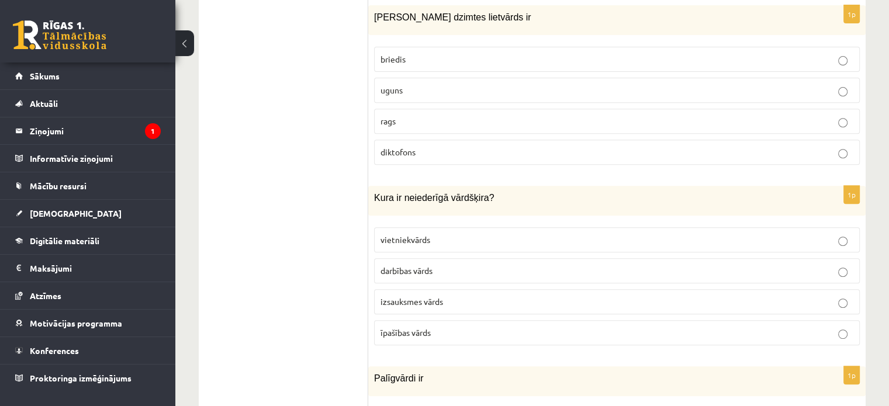
click at [472, 296] on p "izsauksmes vārds" at bounding box center [617, 302] width 473 height 12
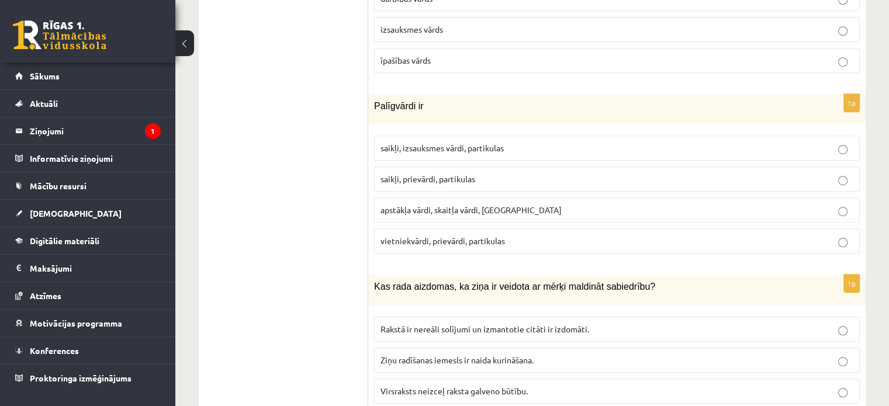
scroll to position [5203, 0]
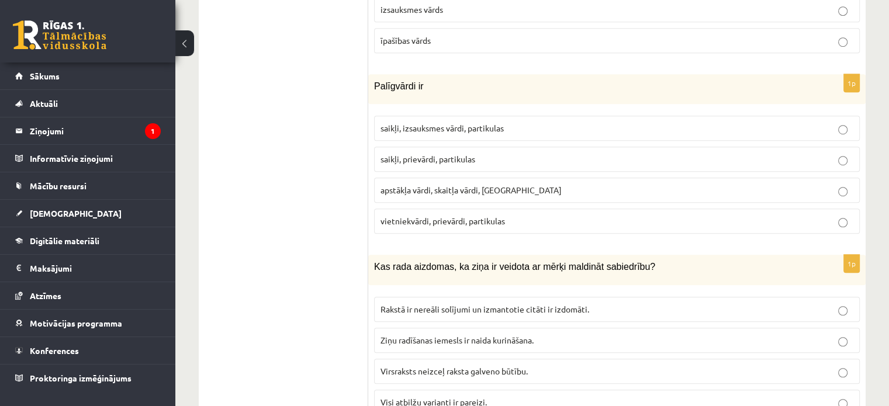
click at [519, 184] on p "apstākļa vārdi, skaitļa vārdi, [GEOGRAPHIC_DATA]" at bounding box center [617, 190] width 473 height 12
click at [519, 122] on p "saikļi, izsauksmes vārdi, partikulas" at bounding box center [617, 128] width 473 height 12
click at [511, 147] on label "saikļi, prievārdi, partikulas" at bounding box center [617, 159] width 486 height 25
click at [519, 215] on p "vietniekvārdi, prievārdi, partikulas" at bounding box center [617, 221] width 473 height 12
click at [506, 184] on p "apstākļa vārdi, skaitļa vārdi, [GEOGRAPHIC_DATA]" at bounding box center [617, 190] width 473 height 12
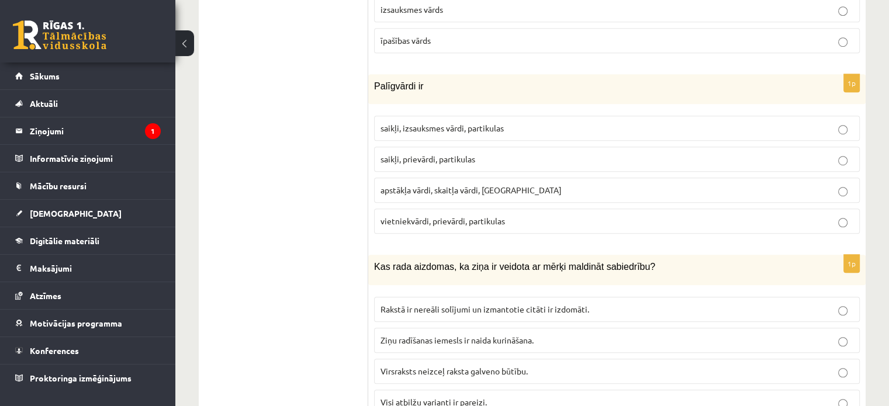
click at [506, 153] on p "saikļi, prievārdi, partikulas" at bounding box center [617, 159] width 473 height 12
click at [495, 153] on p "saikļi, prievārdi, partikulas" at bounding box center [617, 159] width 473 height 12
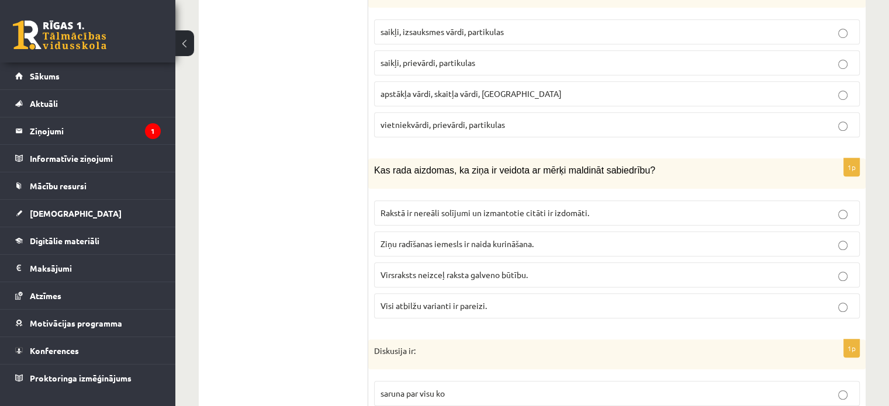
scroll to position [5320, 0]
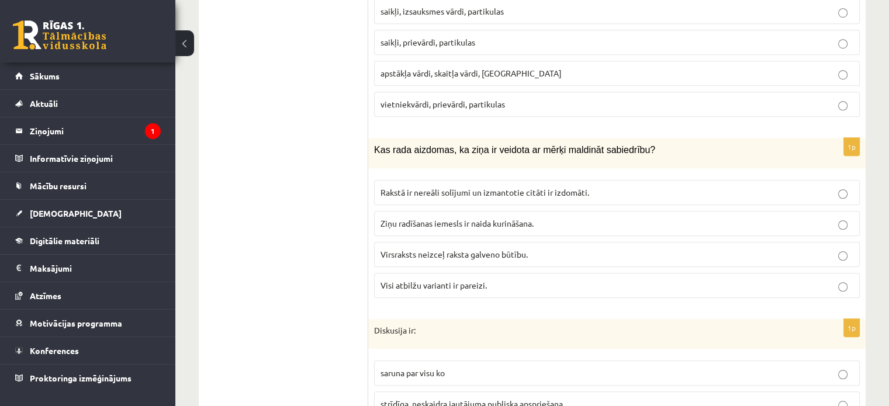
click at [533, 186] on p "Rakstā ir nereāli solījumi un izmantotie citāti ir izdomāti." at bounding box center [617, 192] width 473 height 12
click at [500, 279] on p "Visi atbilžu varianti ir pareizi." at bounding box center [617, 285] width 473 height 12
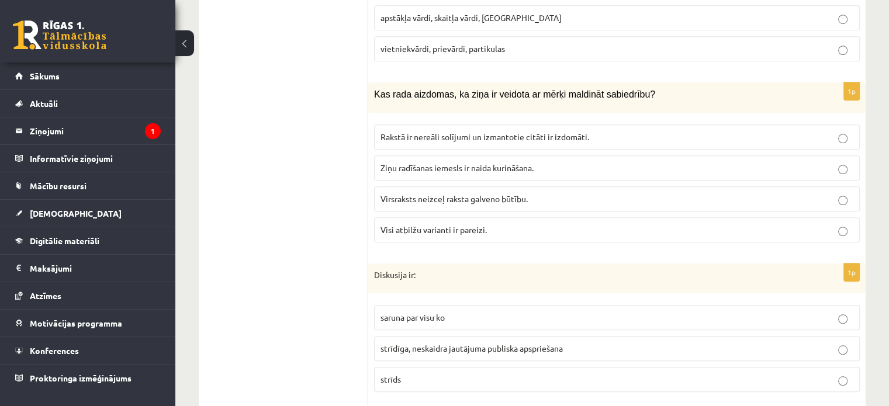
scroll to position [5437, 0]
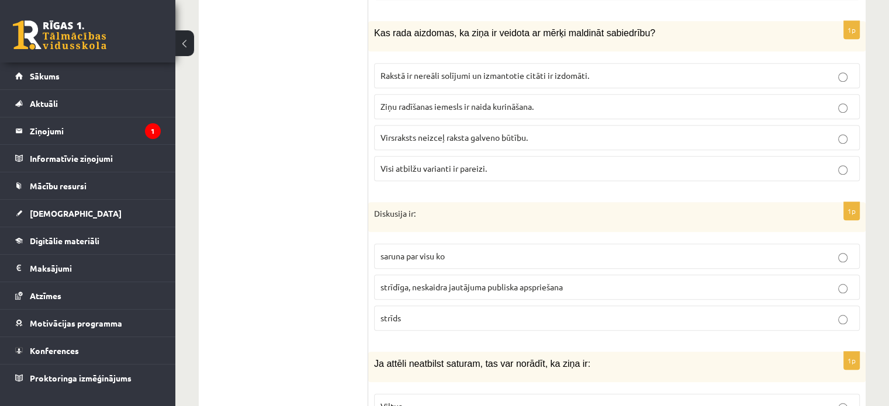
click at [477, 250] on p "saruna par visu ko" at bounding box center [617, 256] width 473 height 12
click at [566, 281] on p "strīdīga, neskaidra jautājuma publiska apspriešana" at bounding box center [617, 287] width 473 height 12
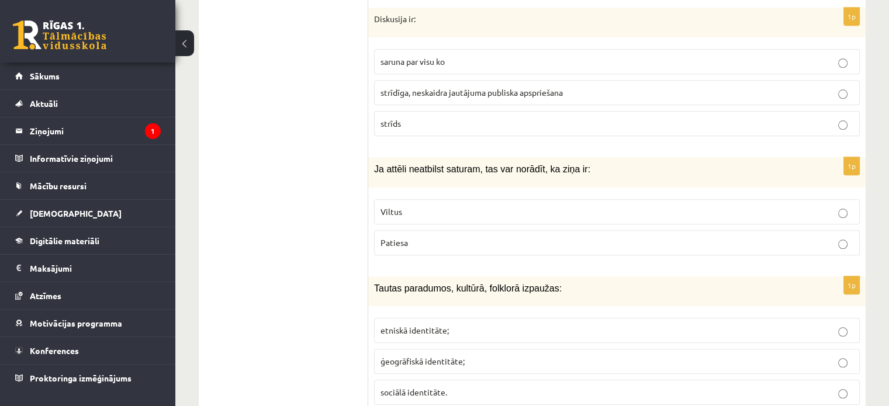
scroll to position [5633, 0]
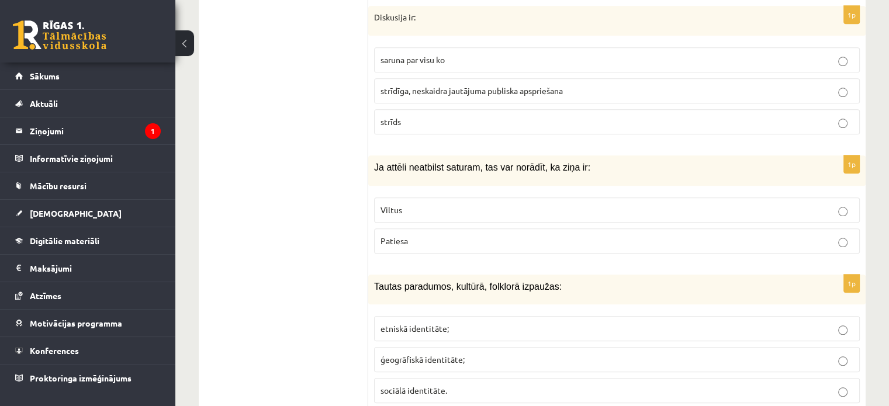
click at [493, 204] on p "Viltus" at bounding box center [617, 210] width 473 height 12
click at [451, 323] on p "etniskā identitāte;" at bounding box center [617, 329] width 473 height 12
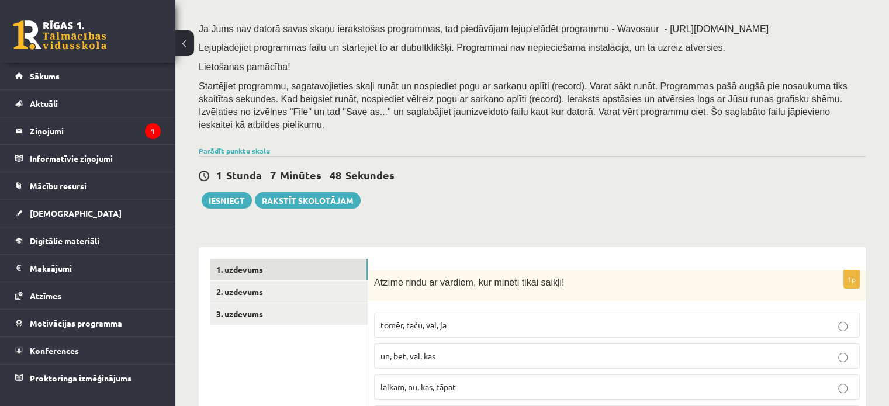
scroll to position [175, 0]
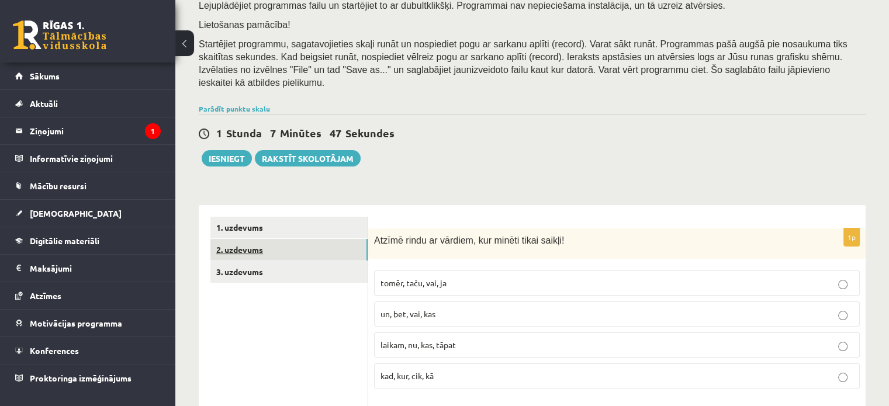
click at [341, 239] on link "2. uzdevums" at bounding box center [288, 250] width 157 height 22
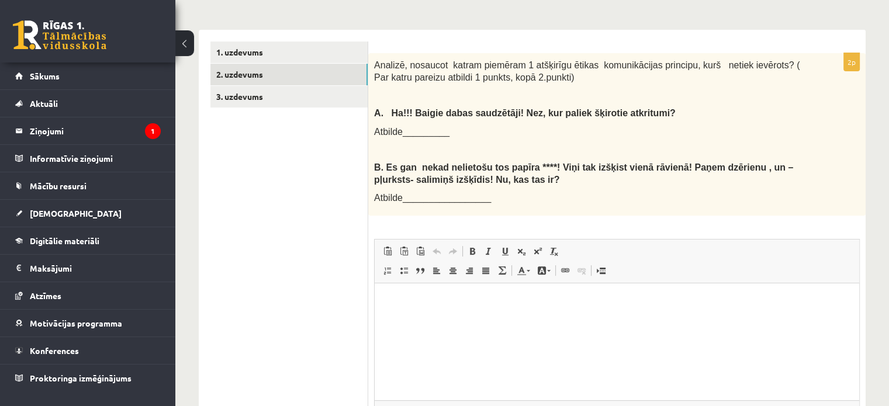
scroll to position [331, 0]
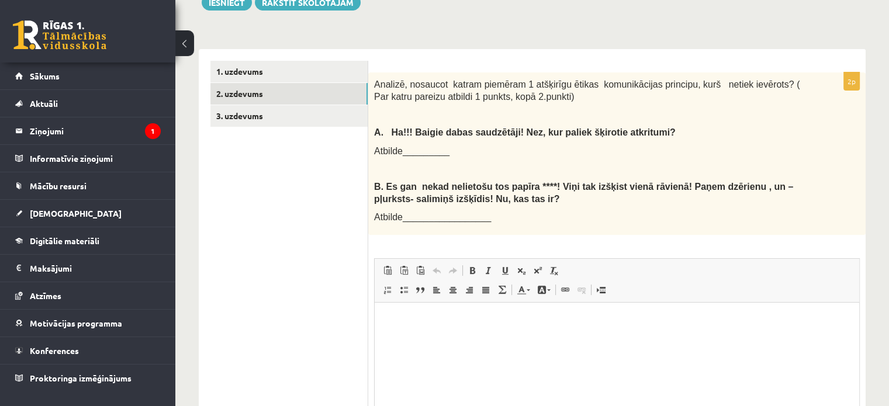
click at [436, 338] on html at bounding box center [617, 321] width 485 height 36
click at [303, 254] on ul "1. uzdevums 2. uzdevums 3. uzdevums" at bounding box center [289, 281] width 158 height 441
drag, startPoint x: 303, startPoint y: 254, endPoint x: 295, endPoint y: 248, distance: 10.5
click at [302, 252] on ul "1. uzdevums 2. uzdevums 3. uzdevums" at bounding box center [289, 281] width 158 height 441
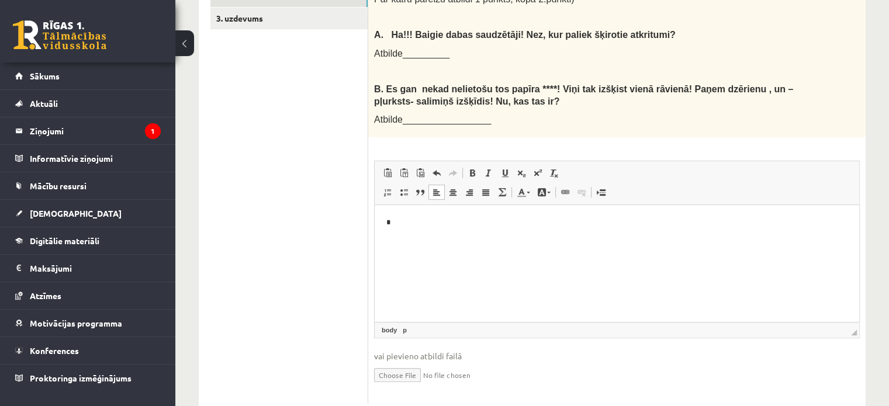
scroll to position [448, 0]
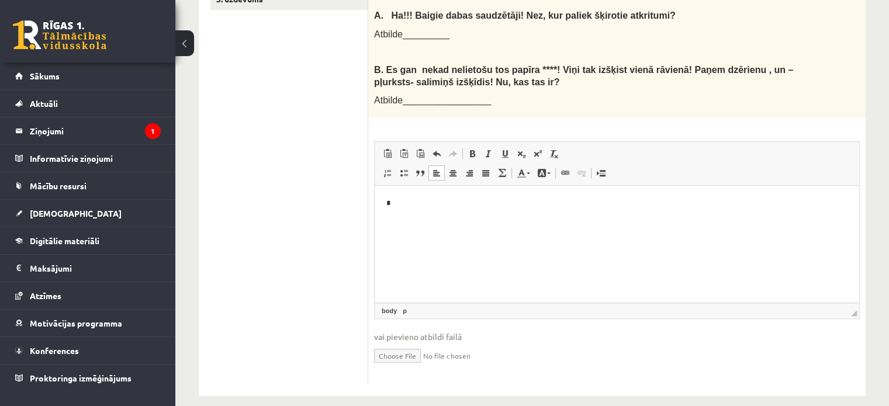
click at [788, 171] on span "Redaktora rīkjoslas Ielīmēt Klaviatūras saīsne vadīšanas taustiņš+V Ievietot kā…" at bounding box center [617, 164] width 485 height 44
drag, startPoint x: 462, startPoint y: 292, endPoint x: 469, endPoint y: 281, distance: 13.1
click at [462, 222] on html "*" at bounding box center [617, 204] width 485 height 36
drag, startPoint x: 445, startPoint y: 203, endPoint x: 454, endPoint y: 212, distance: 12.4
click at [444, 205] on p "**********" at bounding box center [617, 204] width 462 height 12
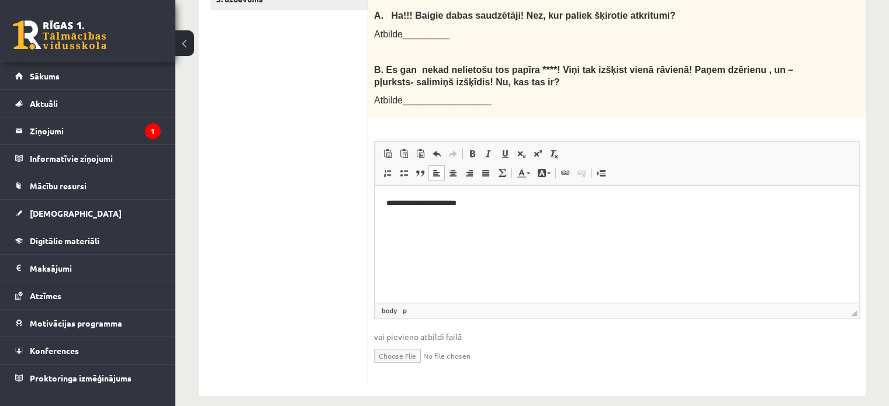
click at [445, 205] on p "**********" at bounding box center [617, 204] width 462 height 12
click at [476, 209] on p "**********" at bounding box center [617, 204] width 462 height 12
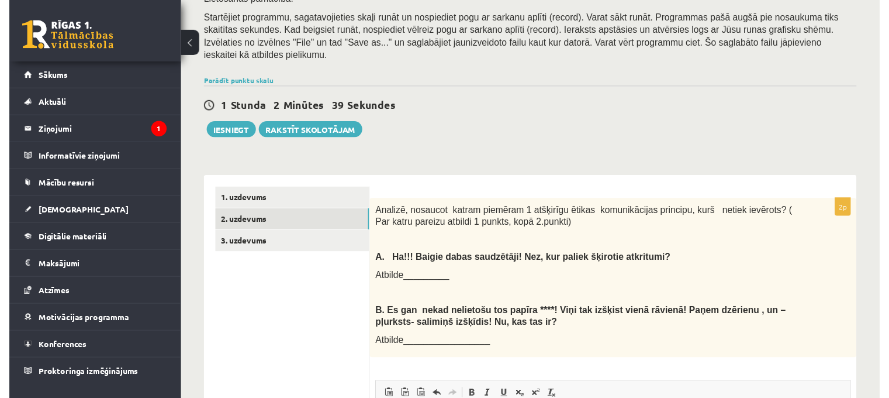
scroll to position [273, 0]
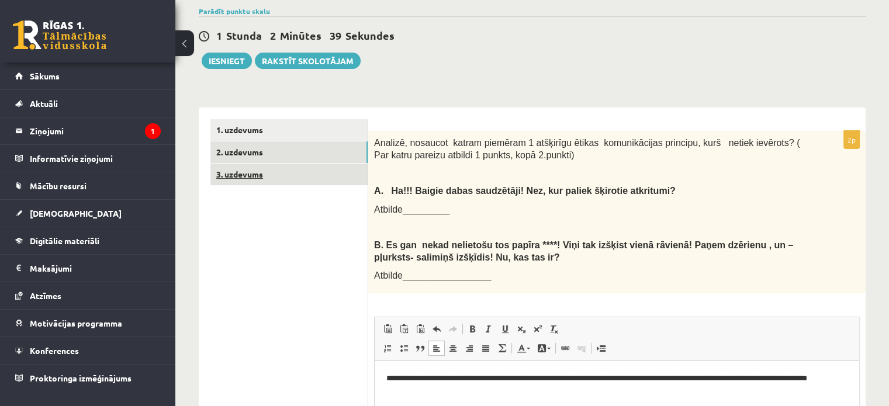
click at [260, 170] on link "3. uzdevums" at bounding box center [288, 175] width 157 height 22
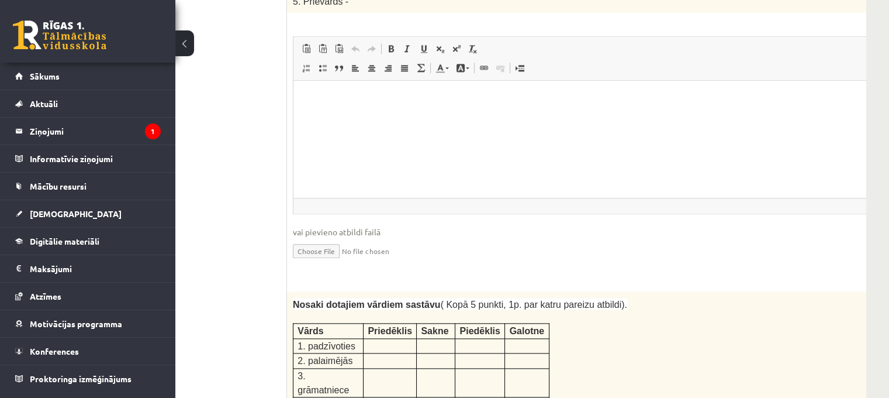
scroll to position [1758, 81]
click at [397, 338] on p at bounding box center [390, 344] width 44 height 12
click at [389, 338] on p at bounding box center [390, 344] width 44 height 12
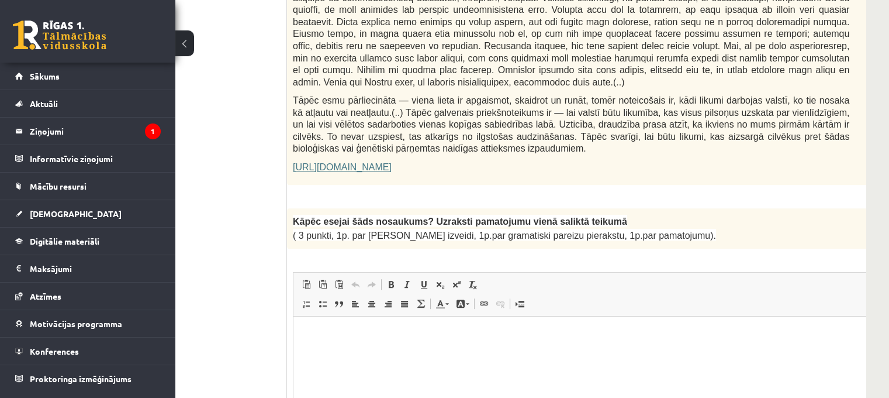
scroll to position [823, 81]
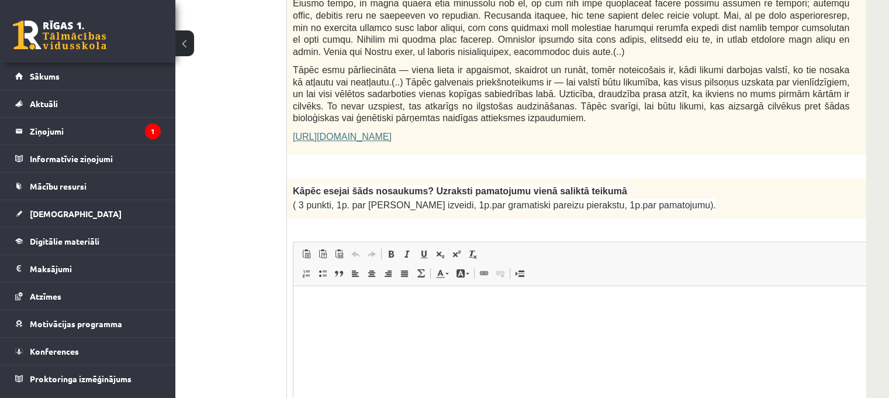
click at [386, 306] on p "Bagātinātā teksta redaktors, wiswyg-editor-user-answer-47433903447740" at bounding box center [600, 303] width 590 height 12
click at [399, 305] on p "**********" at bounding box center [584, 303] width 559 height 12
click at [475, 303] on p "**********" at bounding box center [584, 303] width 559 height 12
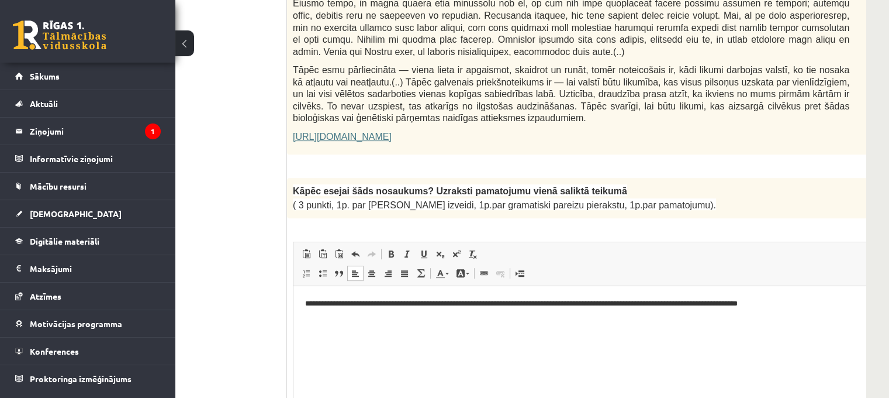
click at [773, 304] on p "**********" at bounding box center [584, 303] width 559 height 12
click at [809, 311] on html "**********" at bounding box center [600, 303] width 614 height 36
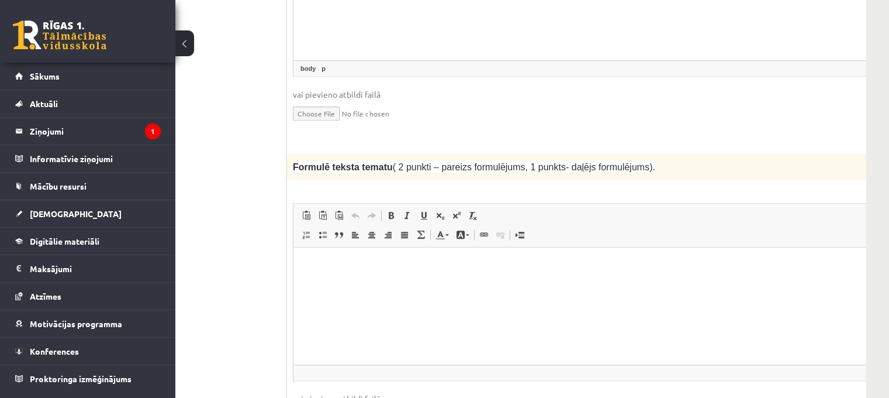
scroll to position [1155, 81]
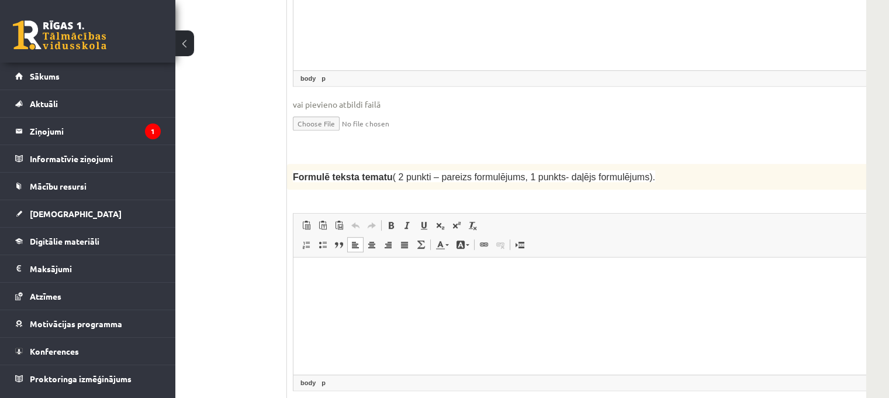
click at [654, 293] on html at bounding box center [600, 275] width 614 height 36
click at [517, 277] on p "**********" at bounding box center [584, 275] width 559 height 12
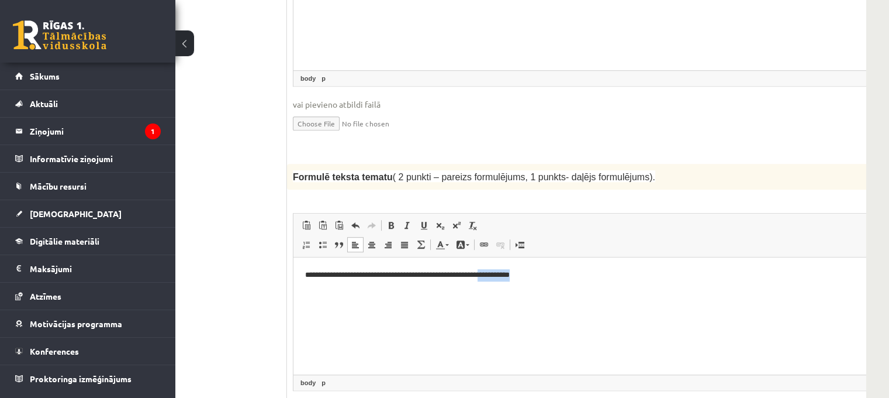
click at [517, 277] on p "**********" at bounding box center [584, 275] width 559 height 12
click at [553, 270] on p "**********" at bounding box center [584, 275] width 559 height 12
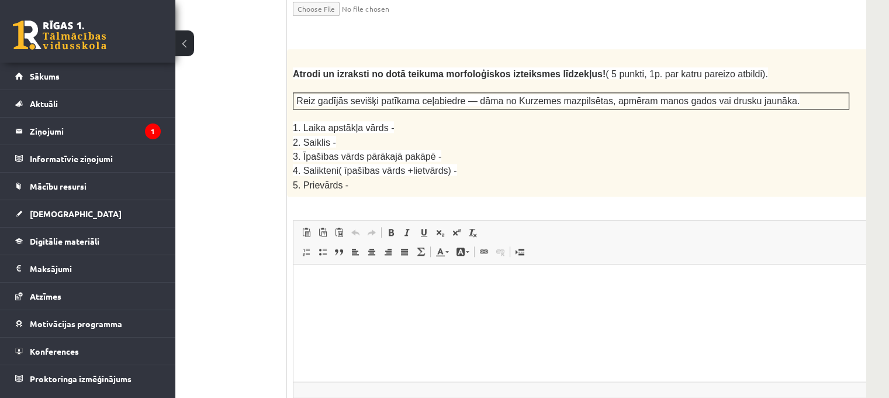
scroll to position [1579, 81]
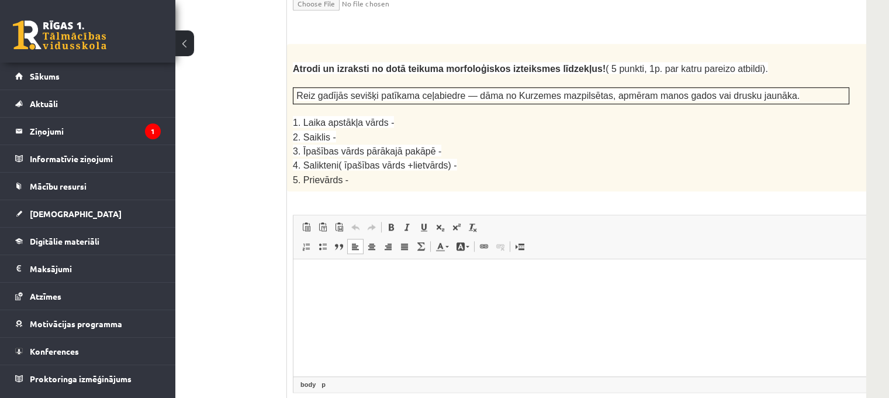
click at [678, 295] on html at bounding box center [600, 277] width 614 height 36
click at [303, 319] on html "******* ****** *******" at bounding box center [600, 296] width 614 height 75
click at [365, 324] on html "**********" at bounding box center [600, 296] width 614 height 75
click at [305, 337] on p "**********" at bounding box center [584, 336] width 559 height 12
click at [317, 312] on p "**********" at bounding box center [584, 316] width 559 height 12
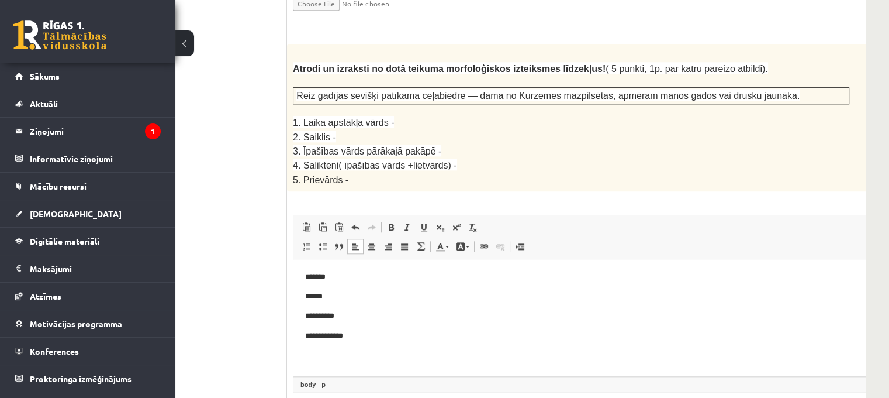
click at [314, 310] on p "**********" at bounding box center [584, 316] width 559 height 12
click at [316, 319] on p "**********" at bounding box center [584, 316] width 559 height 12
click at [356, 337] on p "**********" at bounding box center [584, 336] width 559 height 12
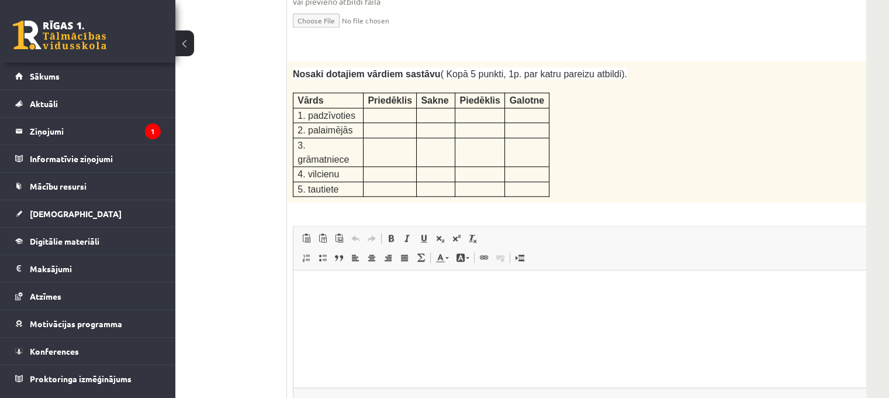
scroll to position [1957, 81]
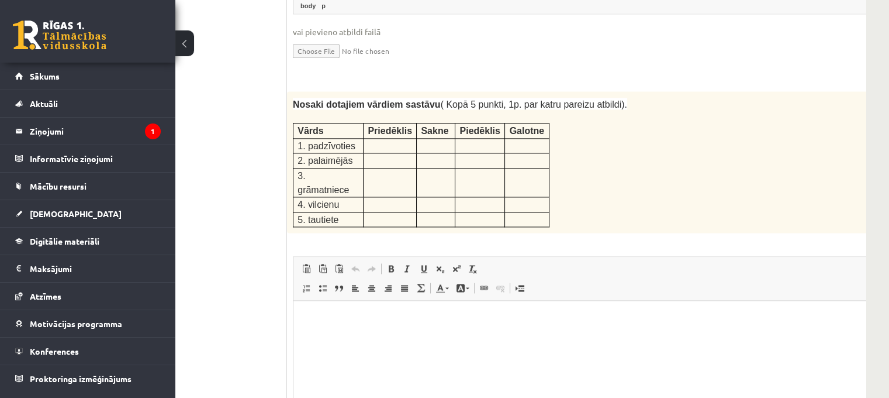
drag, startPoint x: 897, startPoint y: 197, endPoint x: 635, endPoint y: 208, distance: 262.7
click at [637, 260] on span "Ielīmēt Klaviatūras saīsne vadīšanas taustiņš+V Ievietot kā vienkāršu tekstu Kl…" at bounding box center [600, 269] width 605 height 19
drag, startPoint x: 295, startPoint y: 63, endPoint x: 289, endPoint y: 64, distance: 6.1
click at [289, 91] on div "Nosaki dotajiem vārdiem sastāvu ( Kopā 5 punkti, 1p. par katru pareizu atbildi)…" at bounding box center [600, 161] width 627 height 141
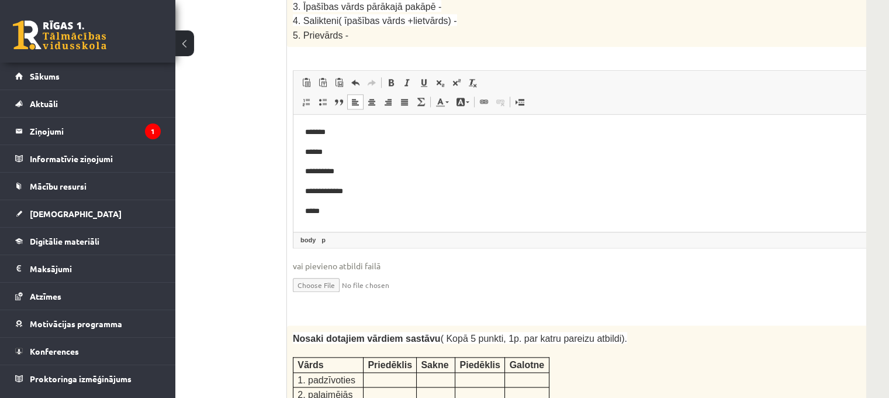
scroll to position [1899, 81]
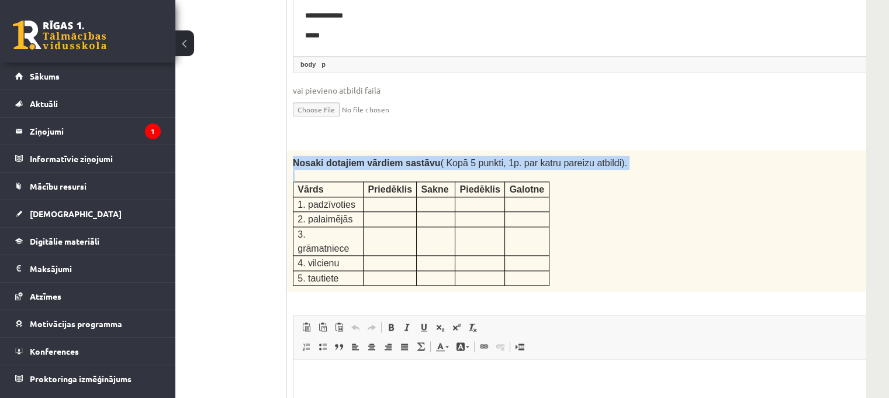
drag, startPoint x: 293, startPoint y: 118, endPoint x: 513, endPoint y: 217, distance: 241.5
click at [519, 222] on div "Nosaki dotajiem vārdiem sastāvu ( Kopā 5 punkti, 1p. par katru pareizu atbildi)…" at bounding box center [600, 220] width 627 height 141
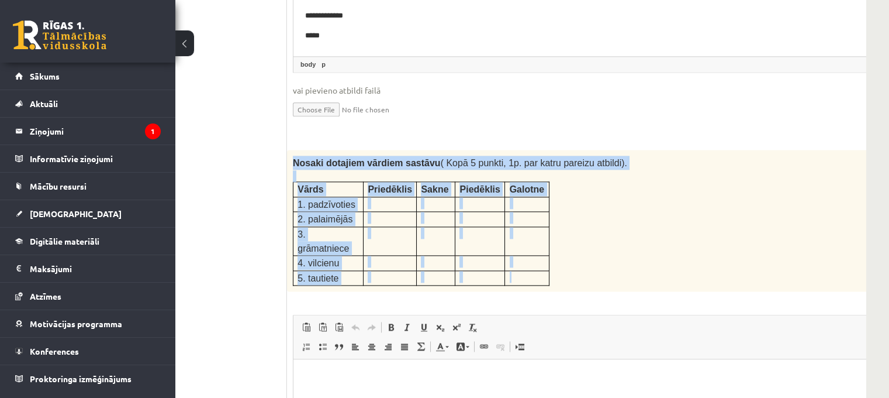
copy div "Nosaki dotajiem vārdiem sastāvu ( Kopā 5 punkti, 1p. par katru pareizu atbildi)…"
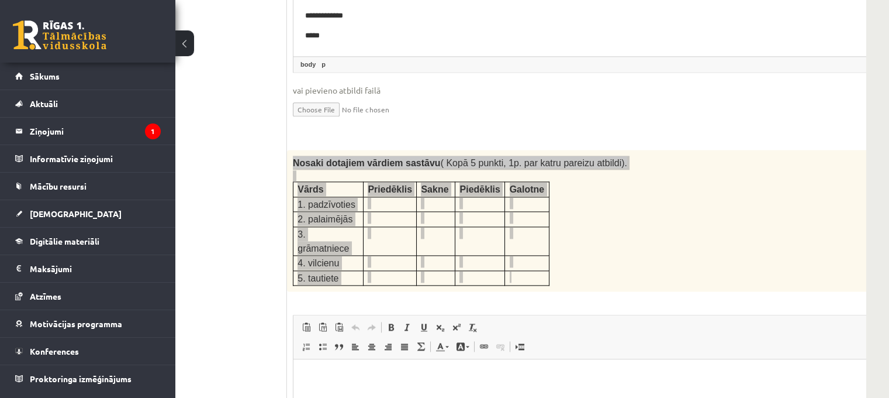
click at [324, 395] on html at bounding box center [600, 377] width 614 height 36
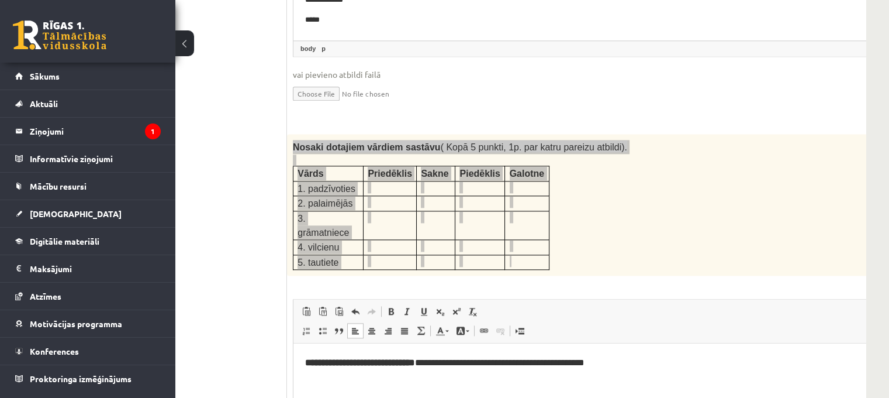
scroll to position [58, 0]
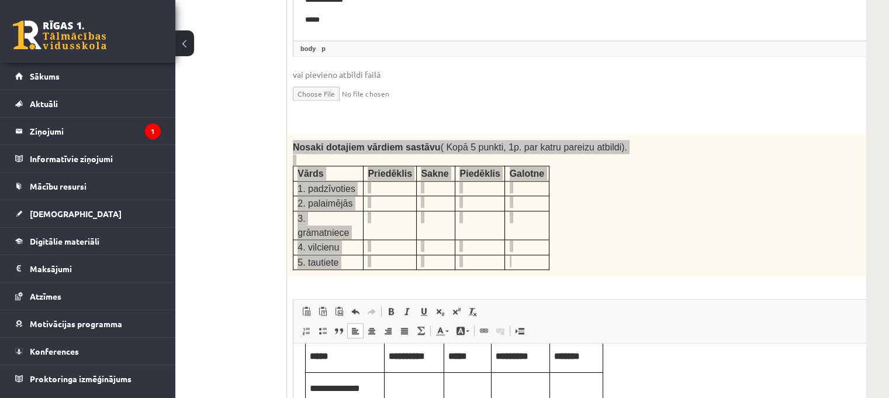
click at [402, 392] on p "Bagātinātā teksta redaktors, wiswyg-editor-user-answer-47433948323860" at bounding box center [414, 387] width 51 height 13
click at [475, 395] on td "Bagātinātā teksta redaktors, wiswyg-editor-user-answer-47433948323860" at bounding box center [467, 388] width 47 height 32
click at [527, 389] on p "Bagātinātā teksta redaktors, wiswyg-editor-user-answer-47433948323860" at bounding box center [521, 387] width 50 height 13
click at [569, 395] on td "Bagātinātā teksta redaktors, wiswyg-editor-user-answer-47433948323860" at bounding box center [576, 388] width 53 height 32
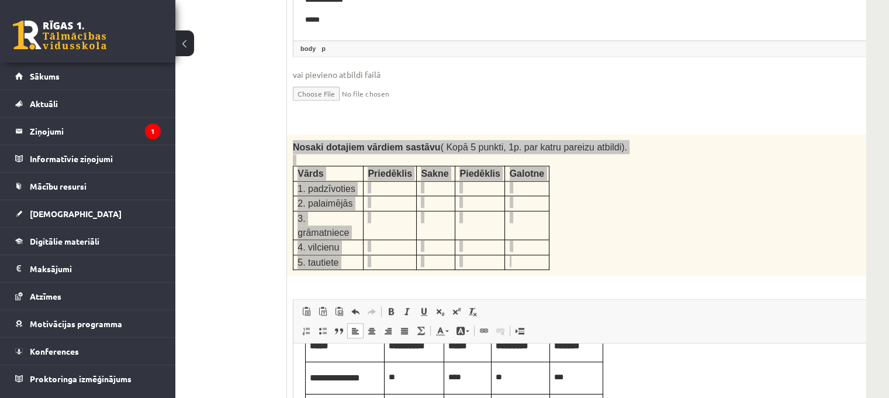
scroll to position [117, 0]
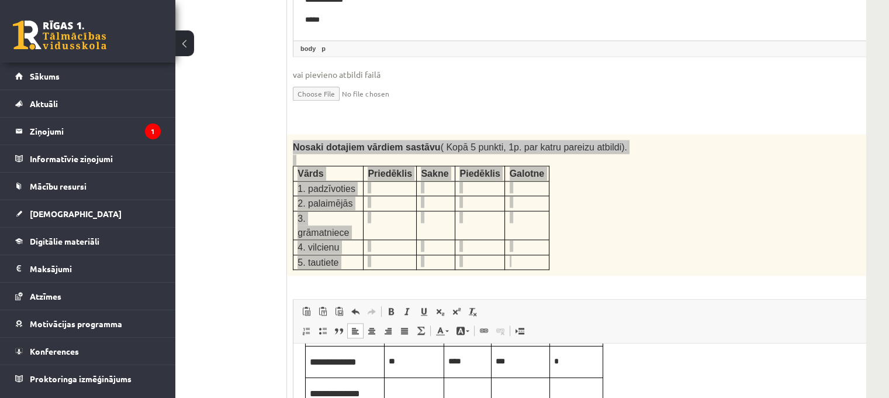
click at [482, 399] on td "Bagātinātā teksta redaktors, wiswyg-editor-user-answer-47433948323860" at bounding box center [467, 394] width 47 height 32
click at [513, 401] on td "Bagātinātā teksta redaktors, wiswyg-editor-user-answer-47433948323860" at bounding box center [521, 394] width 58 height 32
click at [567, 395] on p "Bagātinātā teksta redaktors, wiswyg-editor-user-answer-47433948323860" at bounding box center [576, 392] width 44 height 13
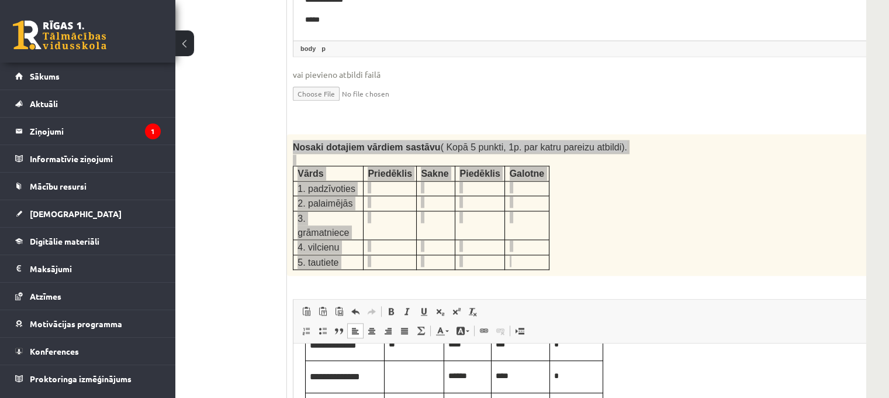
scroll to position [141, 0]
click at [401, 401] on p "Bagātinātā teksta redaktors, wiswyg-editor-user-answer-47433948323860" at bounding box center [414, 400] width 51 height 13
click at [466, 402] on p "Bagātinātā teksta redaktors, wiswyg-editor-user-answer-47433948323860" at bounding box center [467, 400] width 39 height 13
click at [499, 403] on p "Bagātinātā teksta redaktors, wiswyg-editor-user-answer-47433948323860" at bounding box center [521, 400] width 50 height 13
click at [590, 406] on td "Bagātinātā teksta redaktors, wiswyg-editor-user-answer-47433948323860" at bounding box center [576, 401] width 53 height 32
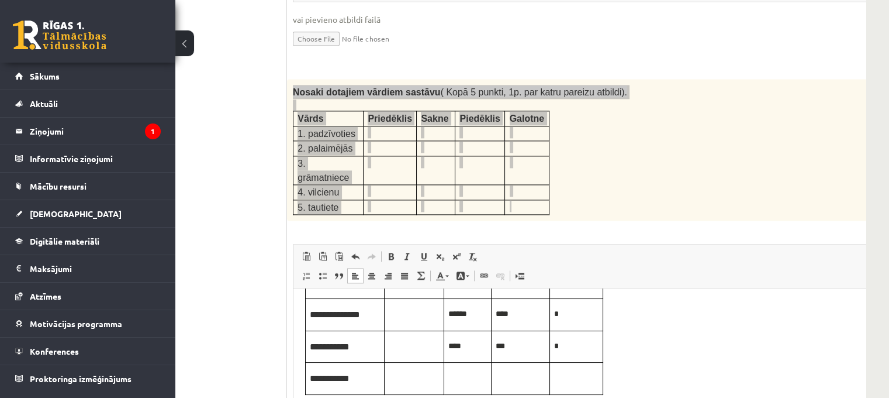
scroll to position [1973, 81]
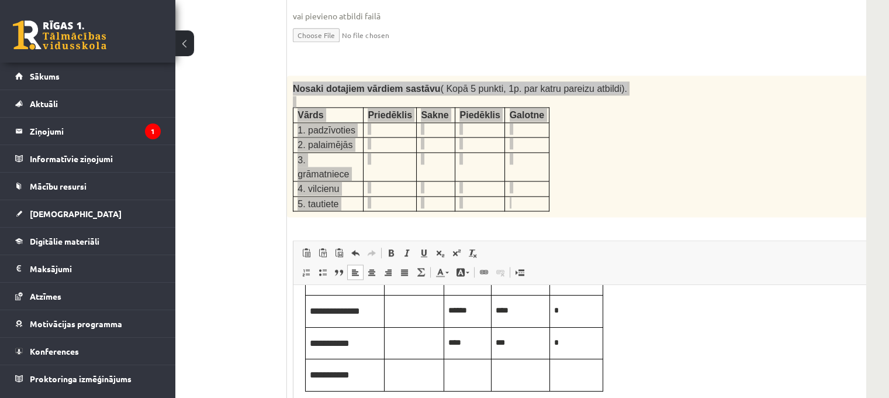
click at [406, 380] on td "Bagātinātā teksta redaktors, wiswyg-editor-user-answer-47433948323860" at bounding box center [415, 375] width 60 height 32
click at [453, 378] on p "Bagātinātā teksta redaktors, wiswyg-editor-user-answer-47433948323860" at bounding box center [467, 373] width 39 height 13
click at [534, 376] on p "Bagātinātā teksta redaktors, wiswyg-editor-user-answer-47433948323860" at bounding box center [521, 373] width 50 height 13
click at [574, 377] on p "Bagātinātā teksta redaktors, wiswyg-editor-user-answer-47433948323860" at bounding box center [576, 373] width 44 height 13
click at [520, 371] on p "**" at bounding box center [521, 373] width 50 height 13
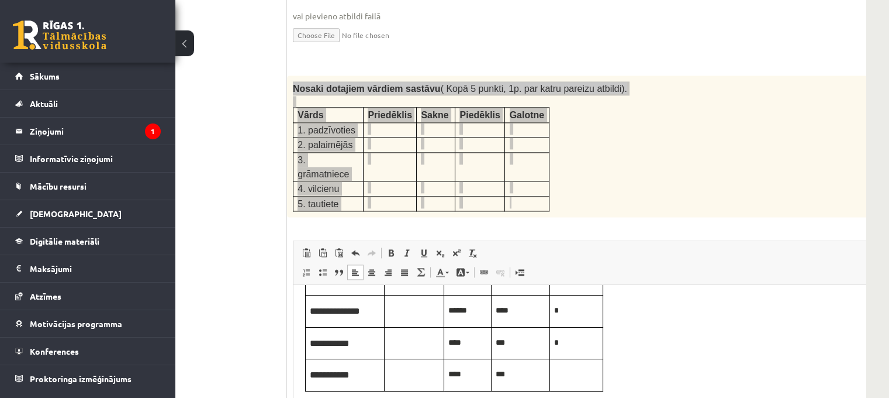
drag, startPoint x: 550, startPoint y: 369, endPoint x: 558, endPoint y: 371, distance: 7.7
click at [551, 369] on td "Bagātinātā teksta redaktors, wiswyg-editor-user-answer-47433948323860" at bounding box center [576, 375] width 53 height 32
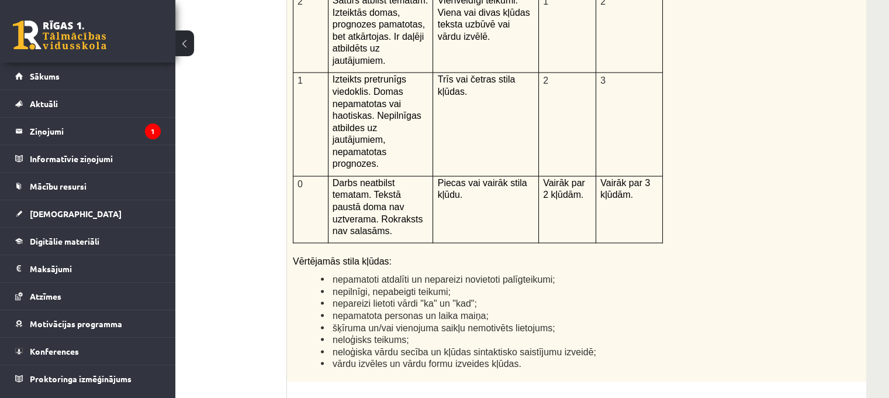
scroll to position [2806, 81]
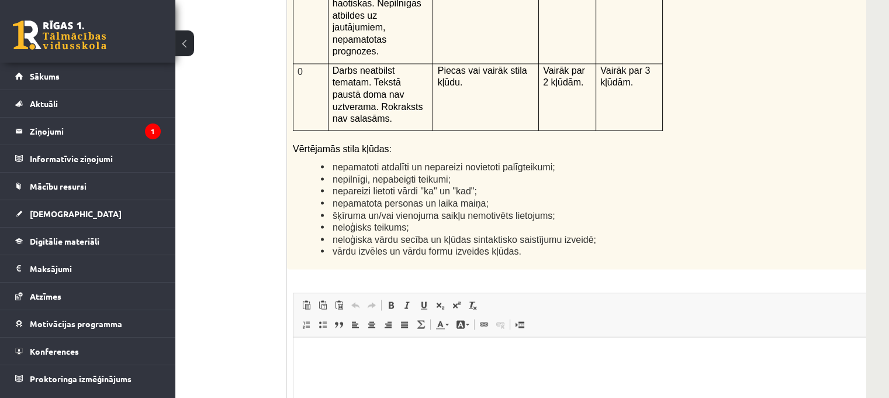
click at [343, 358] on p "Bagātinātā teksta redaktors, wiswyg-editor-user-answer-47433897948660" at bounding box center [600, 354] width 590 height 12
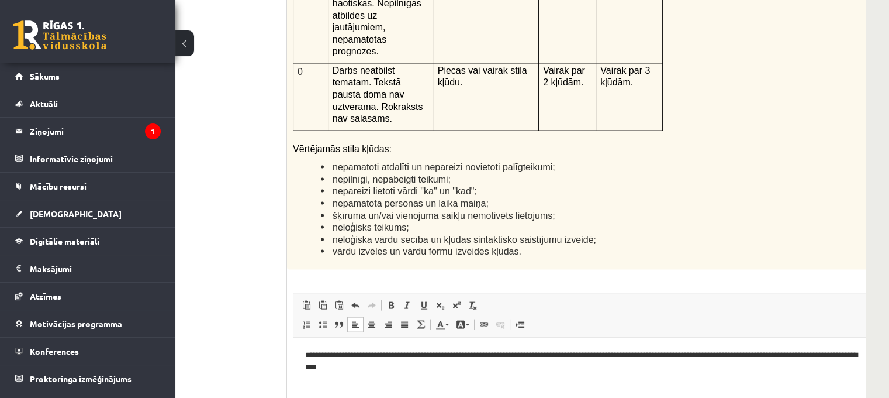
click at [382, 364] on p "**********" at bounding box center [584, 360] width 559 height 25
click at [436, 367] on p "**********" at bounding box center [584, 360] width 559 height 25
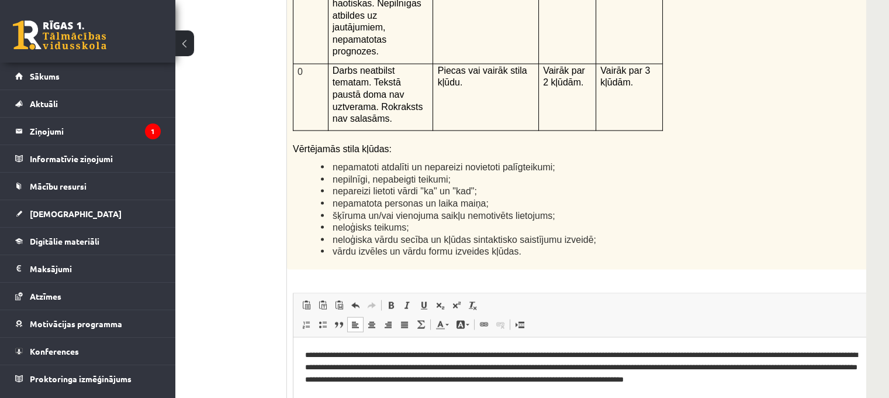
click at [711, 381] on p "**********" at bounding box center [584, 366] width 559 height 36
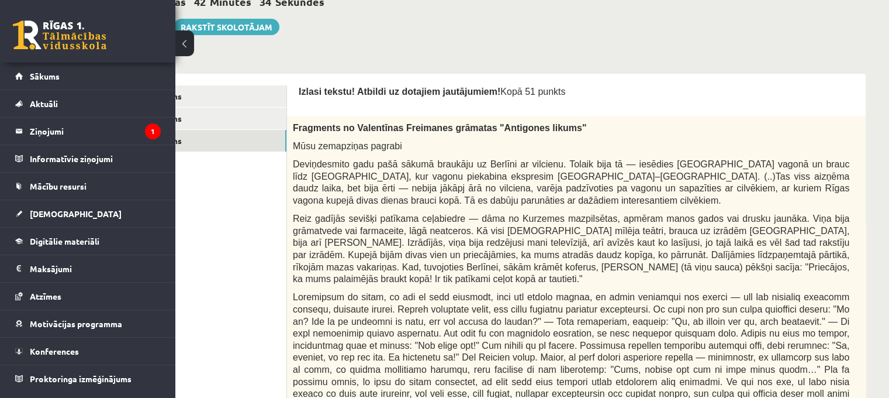
scroll to position [284, 81]
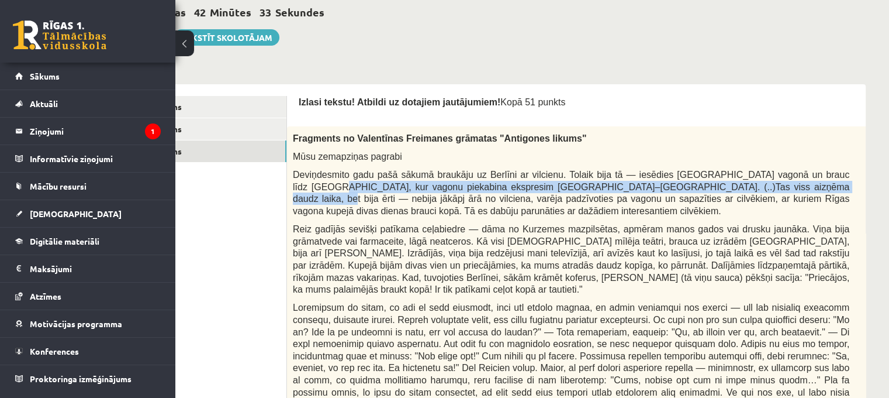
drag, startPoint x: 830, startPoint y: 169, endPoint x: 721, endPoint y: 181, distance: 108.8
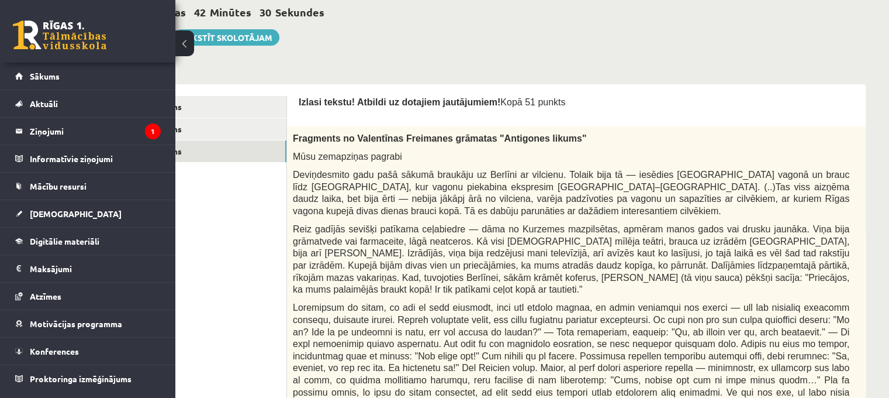
drag, startPoint x: 246, startPoint y: 232, endPoint x: 203, endPoint y: 227, distance: 43.5
drag, startPoint x: 781, startPoint y: 88, endPoint x: 721, endPoint y: 102, distance: 61.1
click at [183, 41] on button at bounding box center [184, 43] width 19 height 26
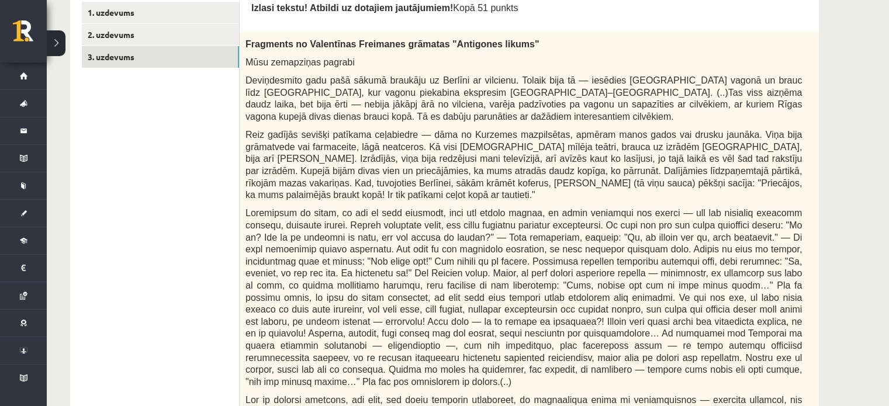
scroll to position [284, 0]
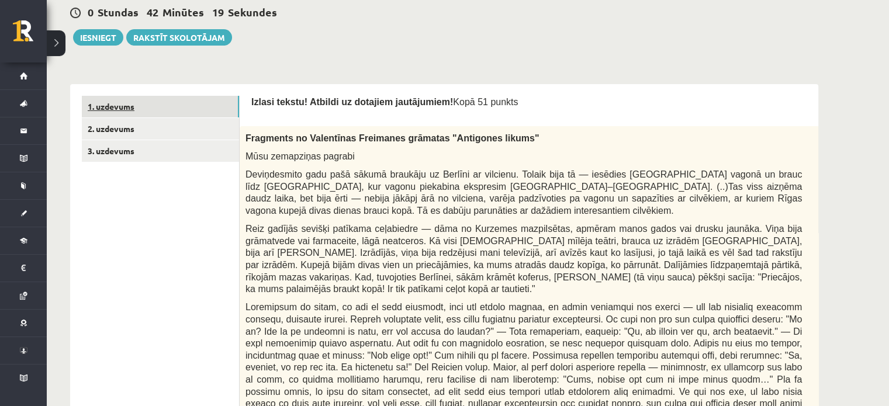
click at [133, 107] on link "1. uzdevums" at bounding box center [160, 107] width 157 height 22
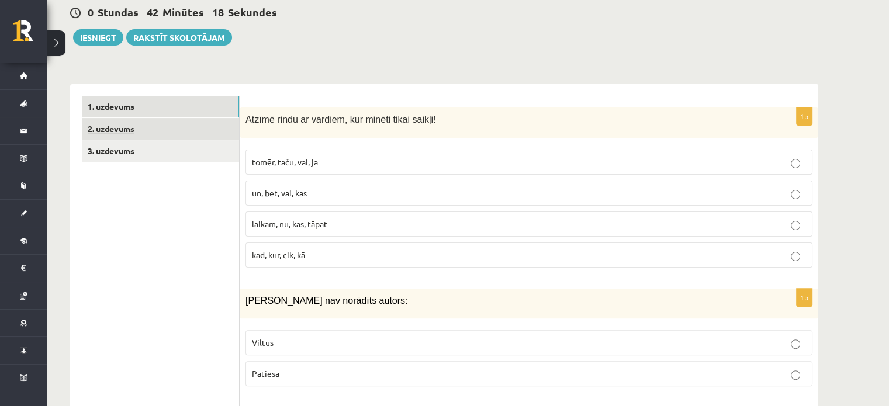
click at [119, 129] on link "2. uzdevums" at bounding box center [160, 129] width 157 height 22
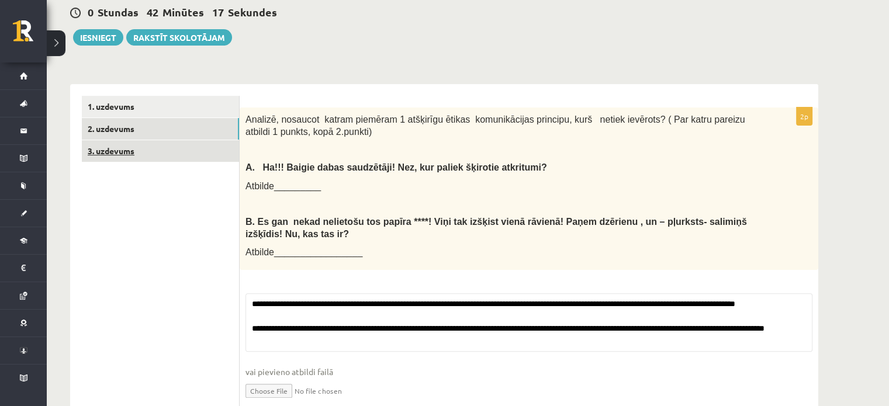
click at [113, 154] on link "3. uzdevums" at bounding box center [160, 151] width 157 height 22
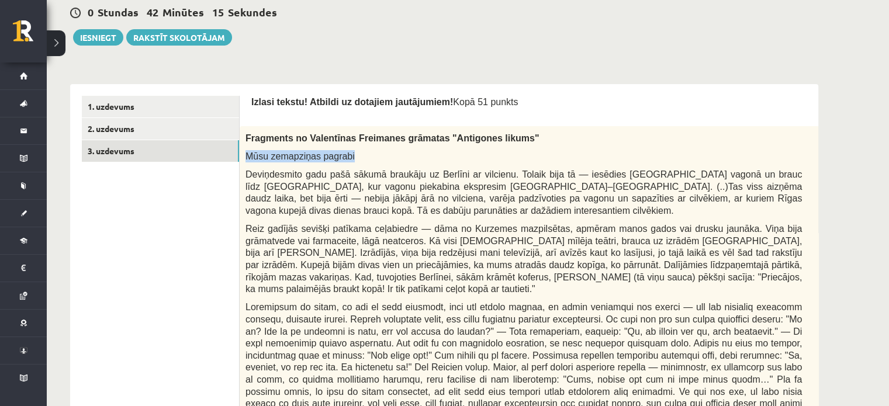
drag, startPoint x: 730, startPoint y: 135, endPoint x: 550, endPoint y: 144, distance: 180.9
click at [544, 148] on div "Fragments no Valentīnas Freimanes grāmatas "Antigones likums" Mūsu zemapziņas p…" at bounding box center [553, 409] width 627 height 567
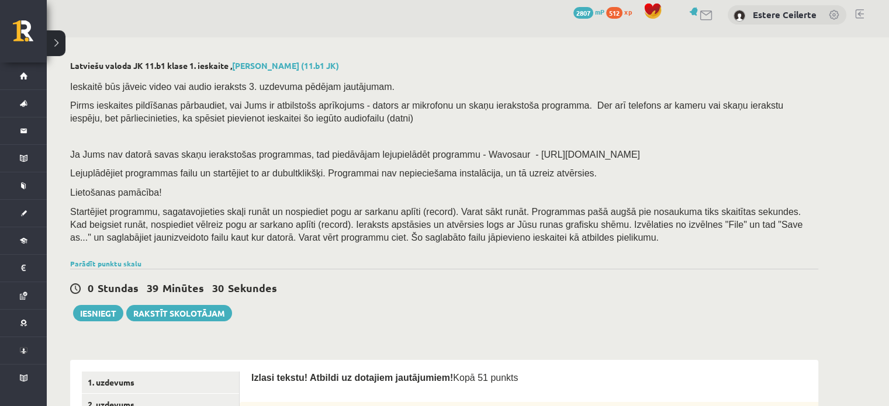
scroll to position [241, 0]
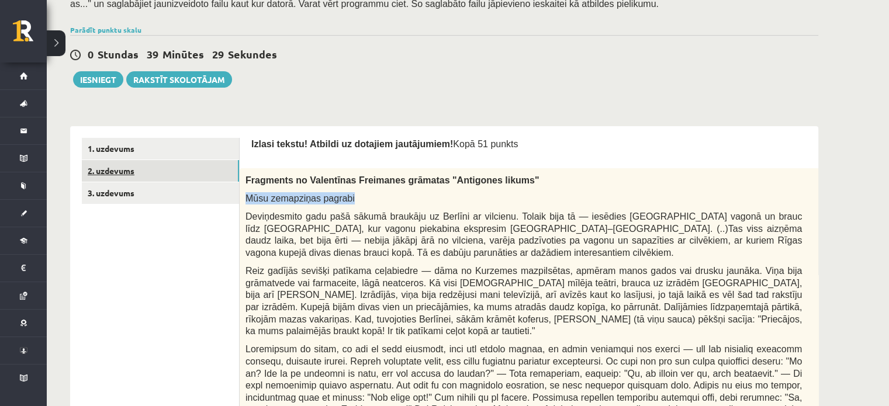
click at [151, 172] on link "2. uzdevums" at bounding box center [160, 171] width 157 height 22
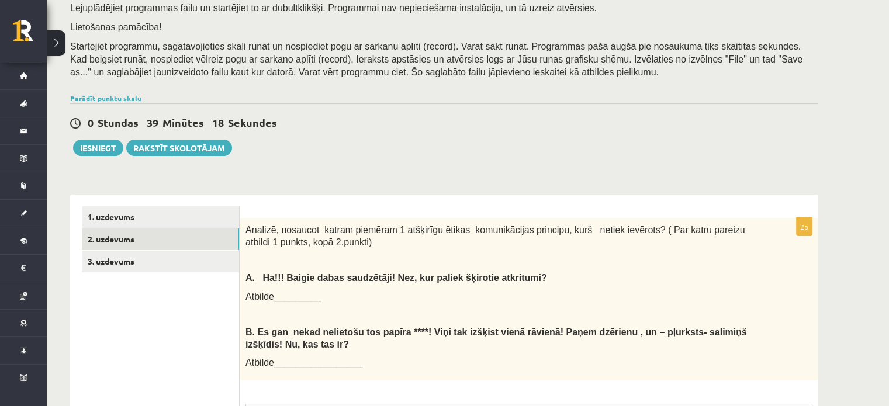
scroll to position [175, 0]
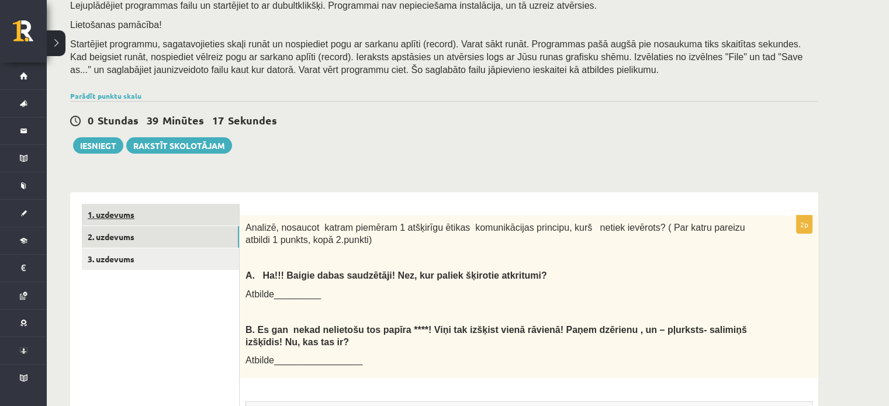
click at [143, 208] on link "1. uzdevums" at bounding box center [160, 215] width 157 height 22
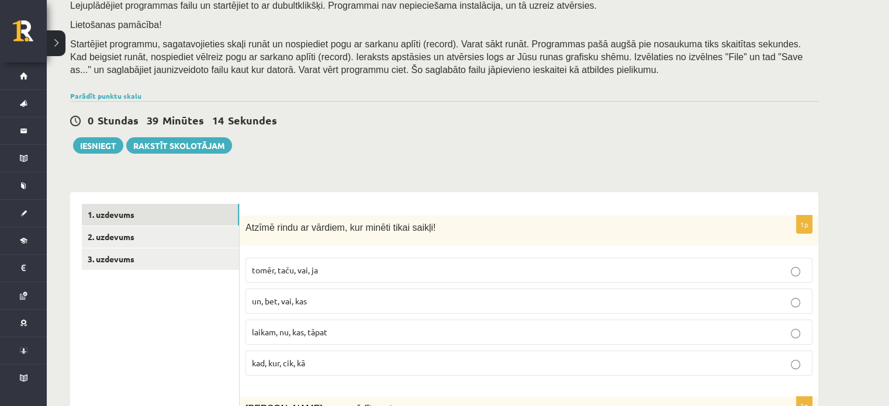
scroll to position [0, 0]
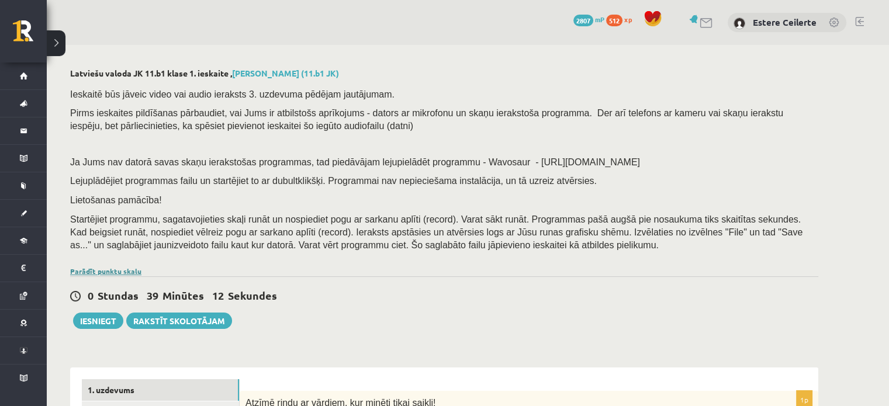
click at [123, 268] on link "Parādīt punktu skalu" at bounding box center [105, 271] width 71 height 9
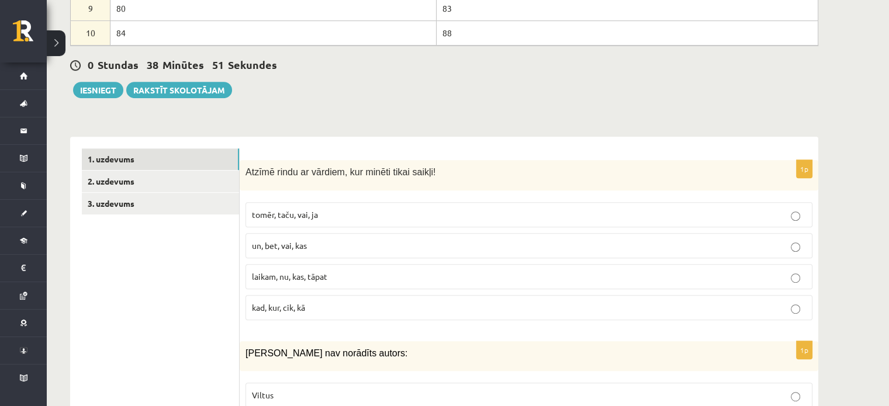
scroll to position [409, 0]
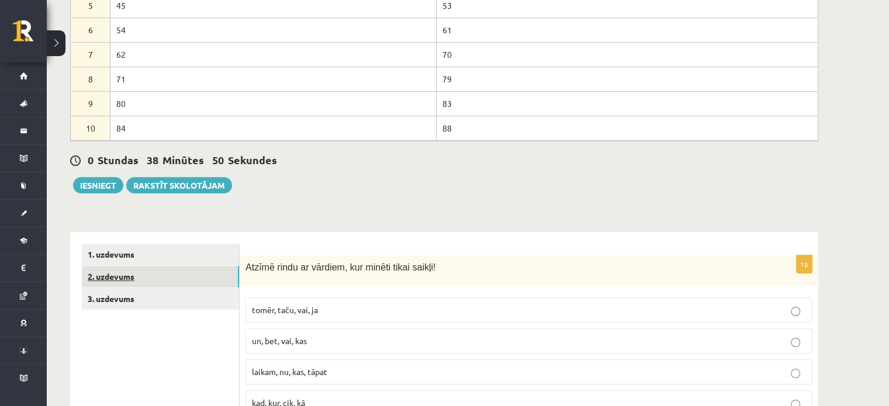
click at [143, 268] on link "2. uzdevums" at bounding box center [160, 277] width 157 height 22
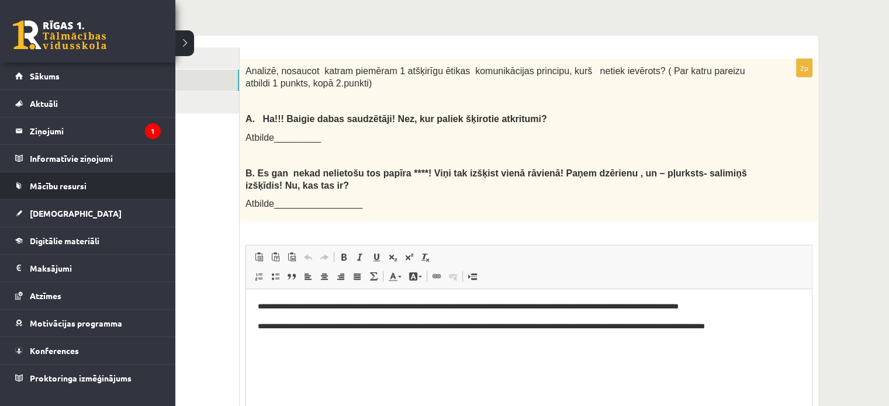
scroll to position [603, 0]
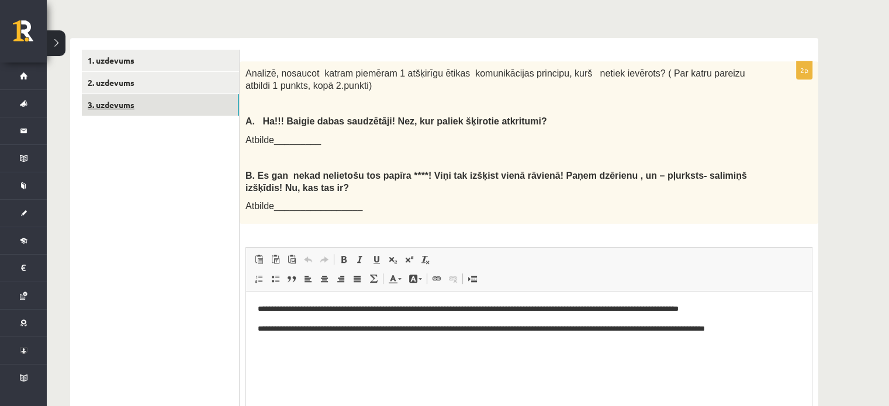
click at [158, 103] on link "3. uzdevums" at bounding box center [160, 105] width 157 height 22
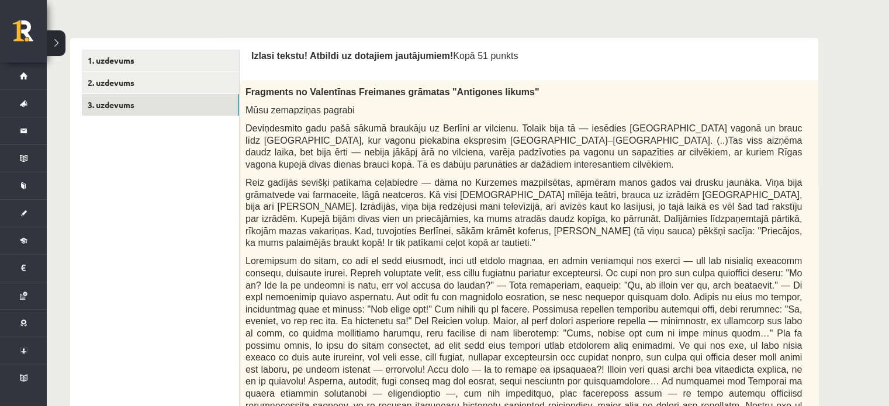
scroll to position [0, 12]
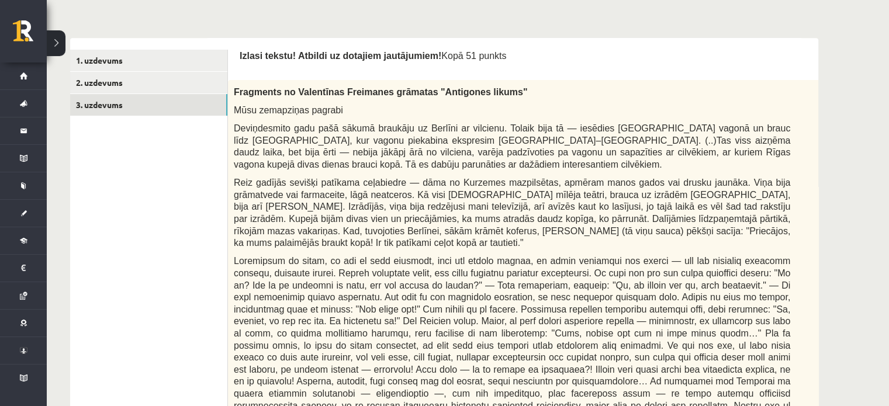
drag, startPoint x: 816, startPoint y: 88, endPoint x: 778, endPoint y: 99, distance: 39.4
click at [778, 99] on div "0p Fragments no Valentīnas Freimanes grāmatas "Antigones likums" Mūsu zemapziņa…" at bounding box center [541, 369] width 627 height 579
click at [789, 179] on div "Fragments no Valentīnas Freimanes grāmatas "Antigones likums" Mūsu zemapziņas p…" at bounding box center [541, 363] width 627 height 567
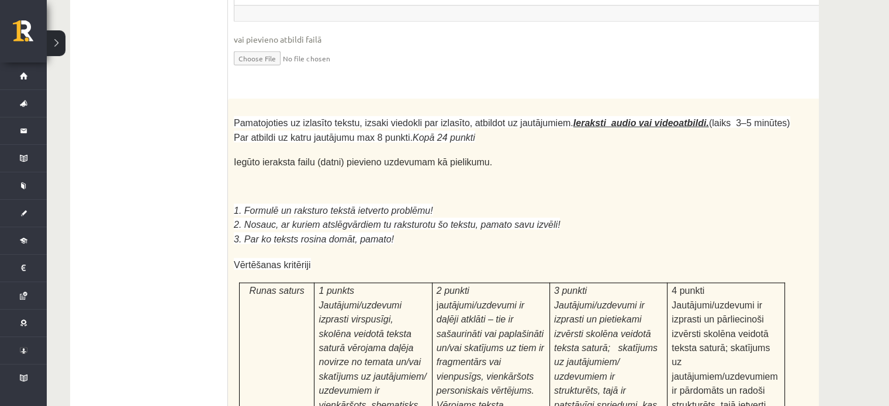
scroll to position [3554, 0]
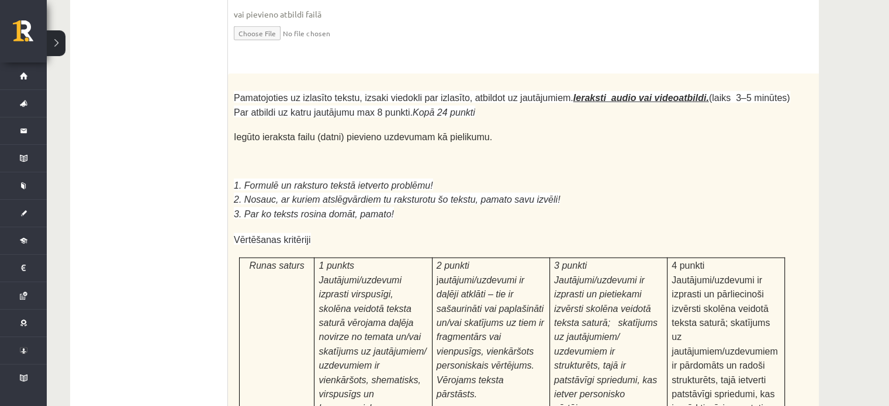
drag, startPoint x: 413, startPoint y: 113, endPoint x: 669, endPoint y: 63, distance: 261.0
click at [669, 192] on p "2. Nosauc, ar kuriem atslēgvārdiem tu raksturotu šo tekstu, pamato savu izvēli!" at bounding box center [512, 199] width 557 height 14
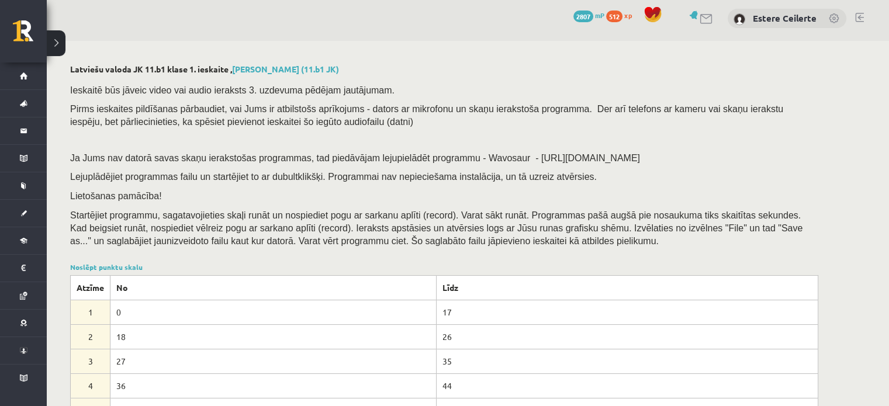
scroll to position [0, 0]
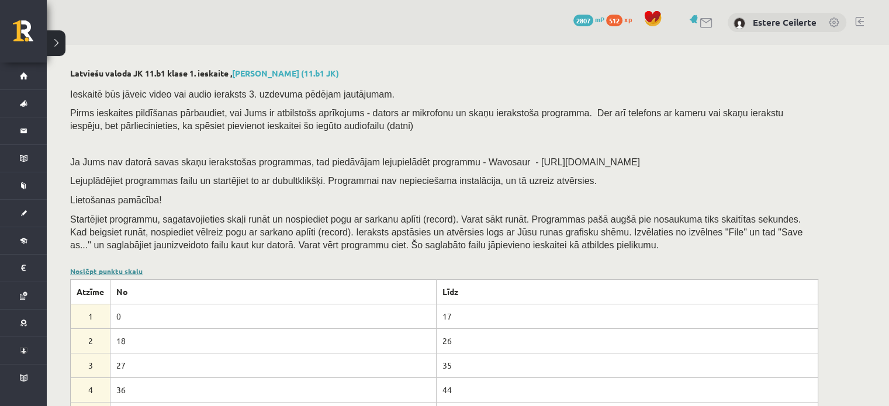
click at [126, 271] on link "Noslēpt punktu skalu" at bounding box center [106, 271] width 72 height 9
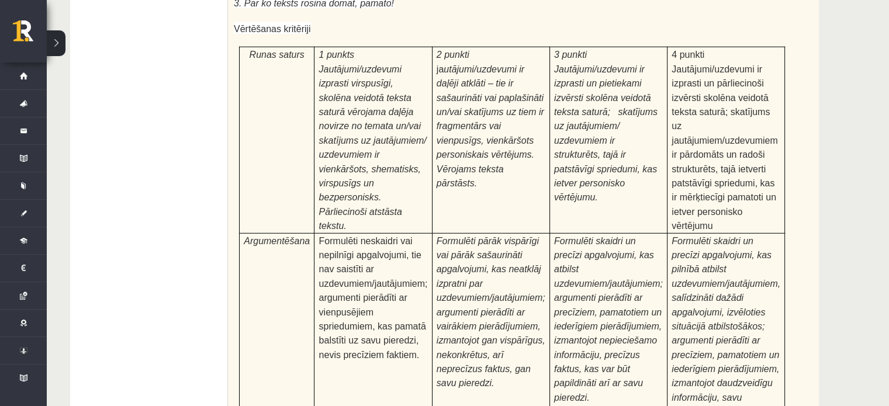
scroll to position [3625, 0]
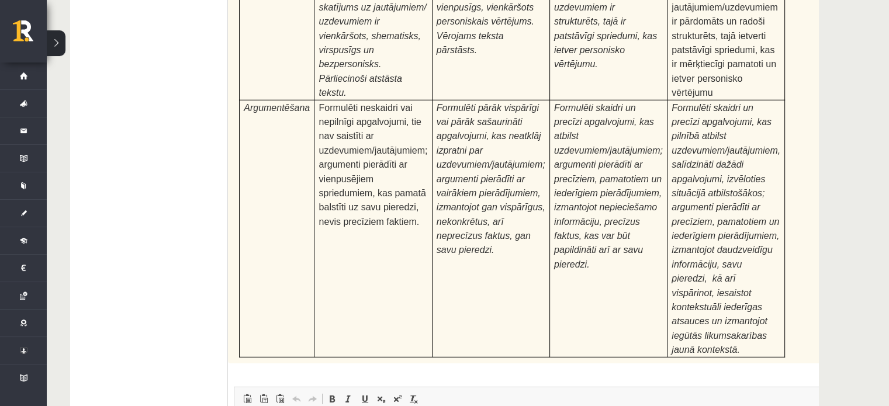
drag, startPoint x: 555, startPoint y: 687, endPoint x: 321, endPoint y: 456, distance: 328.7
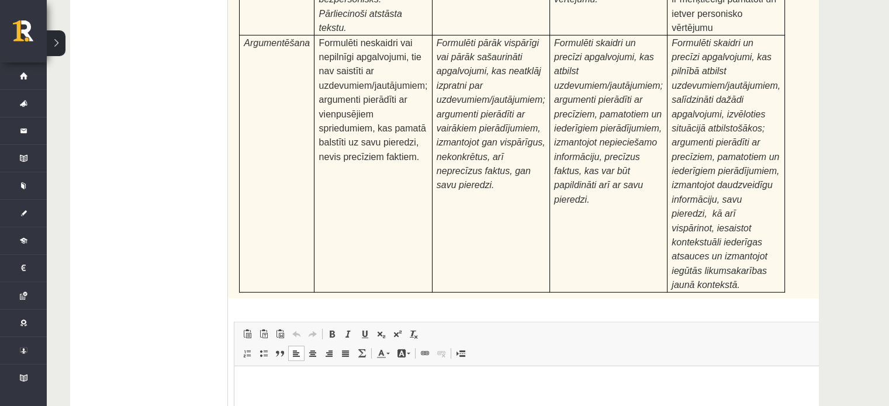
scroll to position [3691, 0]
type input "**********"
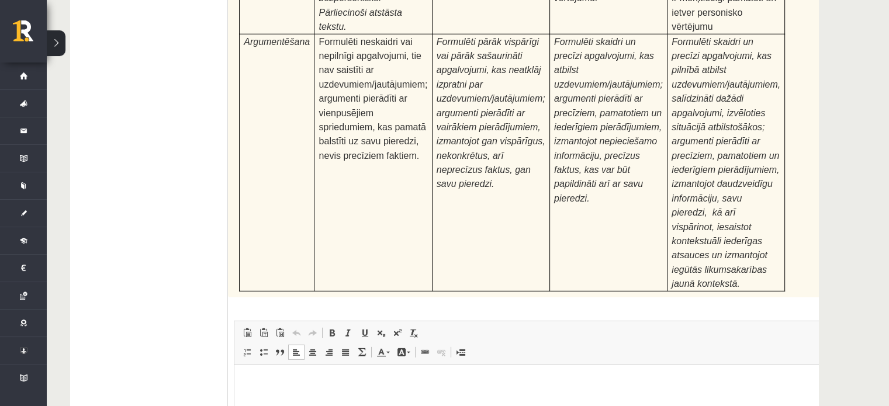
type input "**********"
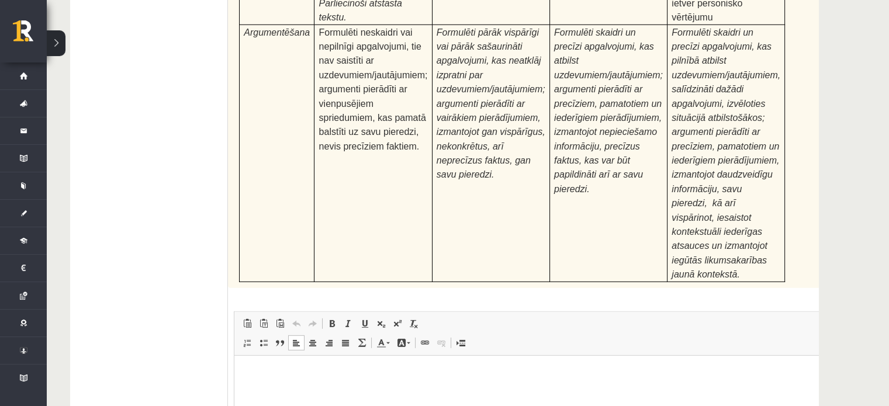
scroll to position [3703, 0]
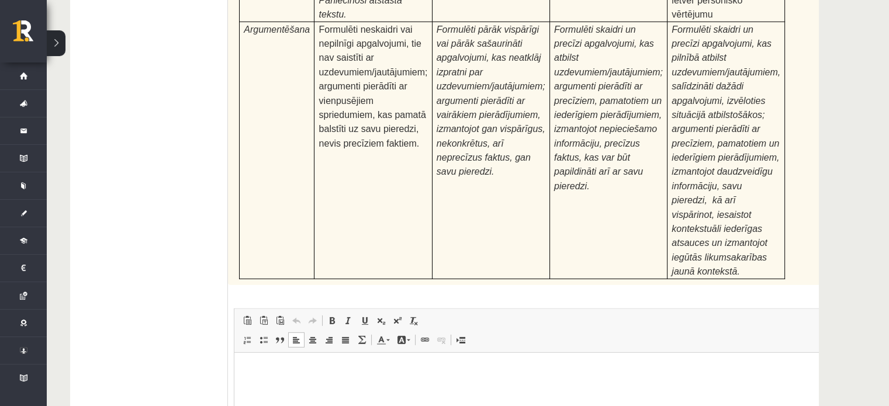
click at [396, 388] on html at bounding box center [541, 371] width 614 height 36
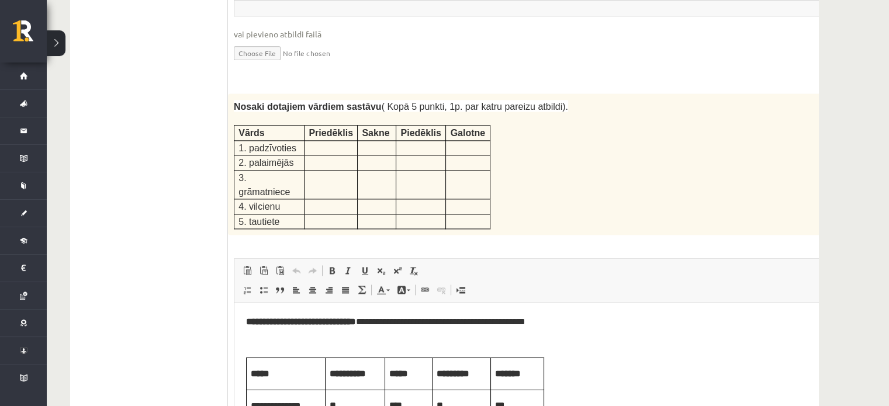
scroll to position [0, 0]
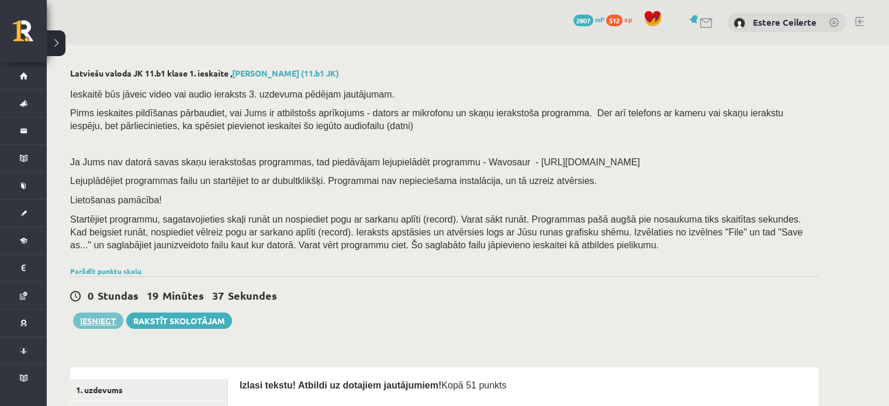
click at [103, 323] on button "Iesniegt" at bounding box center [98, 321] width 50 height 16
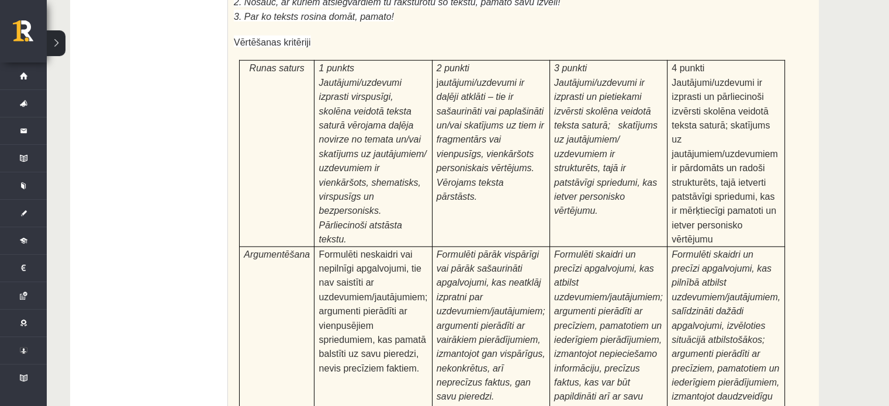
scroll to position [3586, 0]
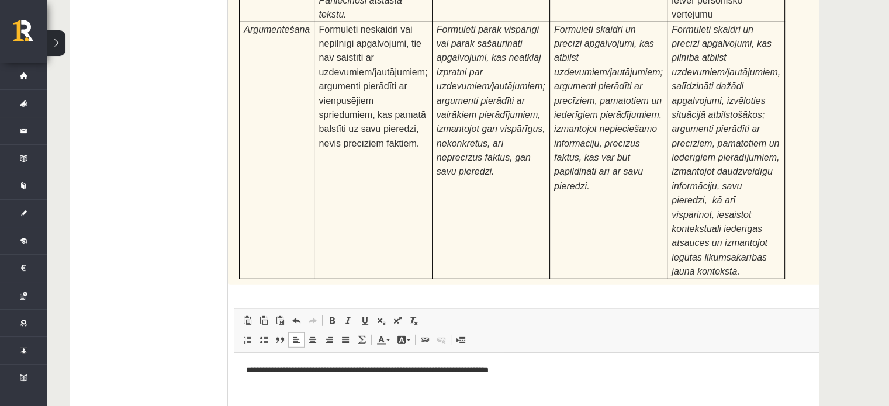
click at [244, 367] on html "**********" at bounding box center [541, 371] width 614 height 36
click at [576, 359] on html "**********" at bounding box center [541, 371] width 614 height 36
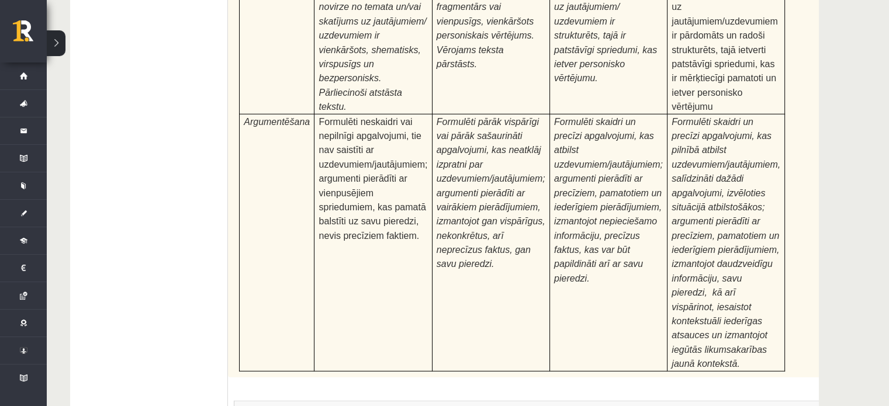
scroll to position [1, 0]
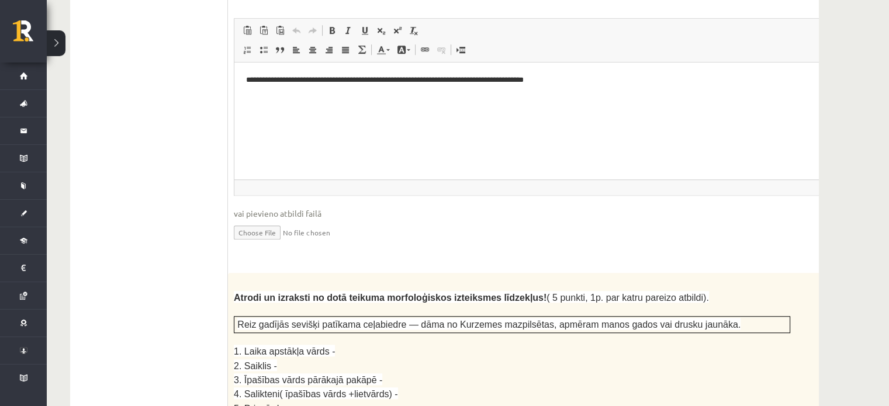
scroll to position [0, 0]
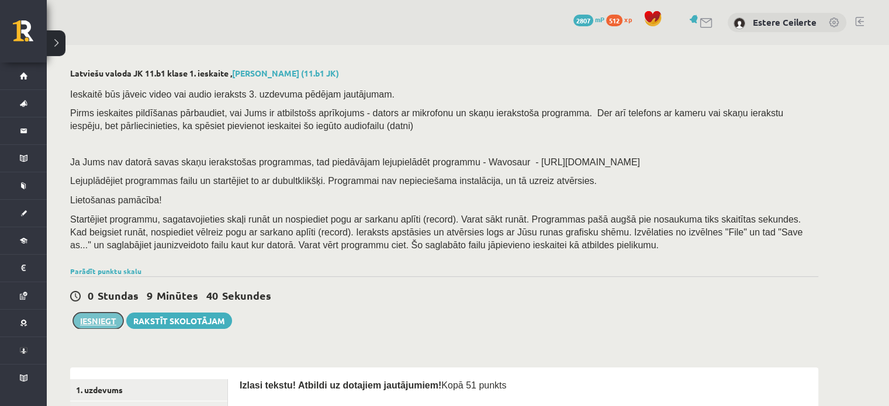
click at [100, 324] on button "Iesniegt" at bounding box center [98, 321] width 50 height 16
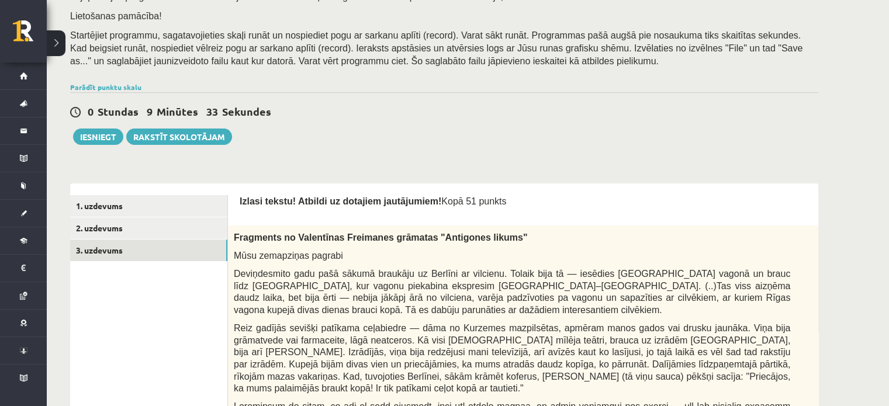
scroll to position [234, 0]
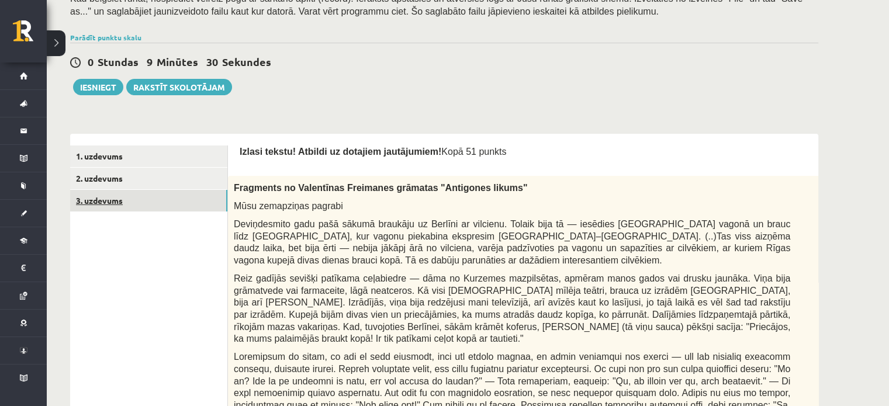
click at [209, 201] on link "3. uzdevums" at bounding box center [148, 201] width 157 height 22
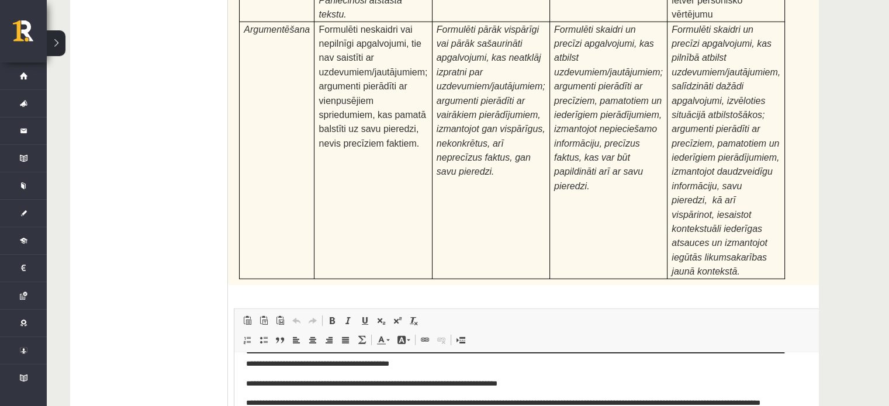
scroll to position [26, 0]
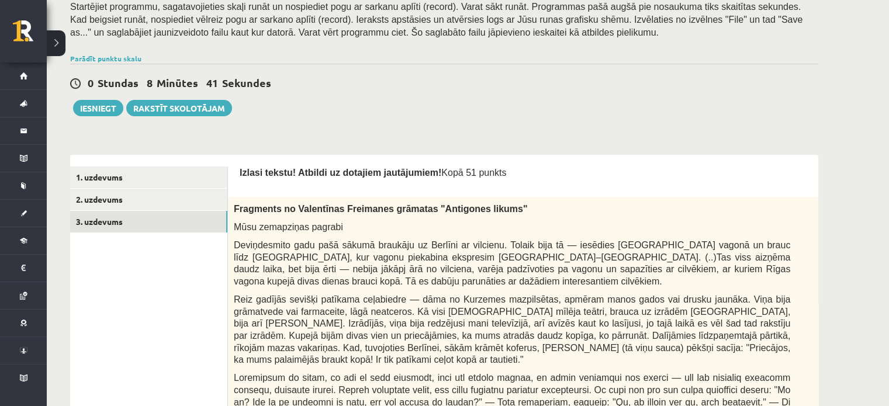
scroll to position [195, 0]
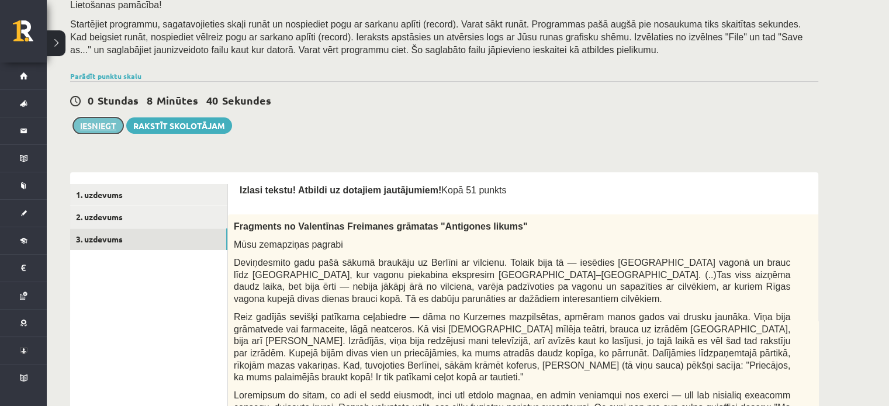
click at [88, 125] on button "Iesniegt" at bounding box center [98, 126] width 50 height 16
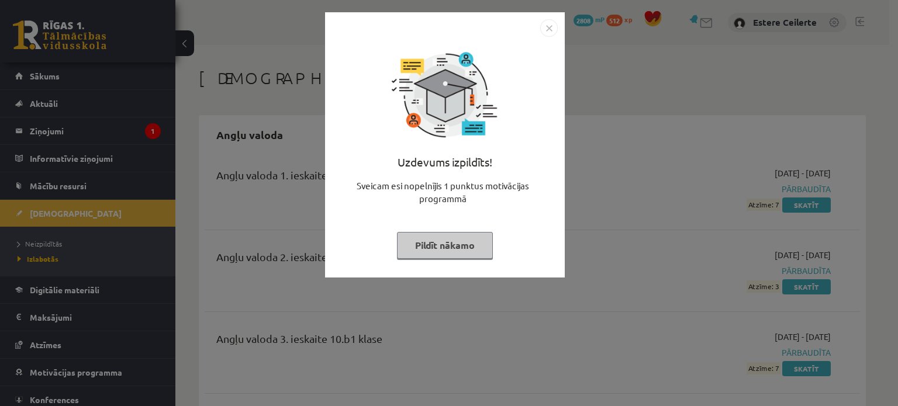
click at [554, 32] on img "Close" at bounding box center [549, 28] width 18 height 18
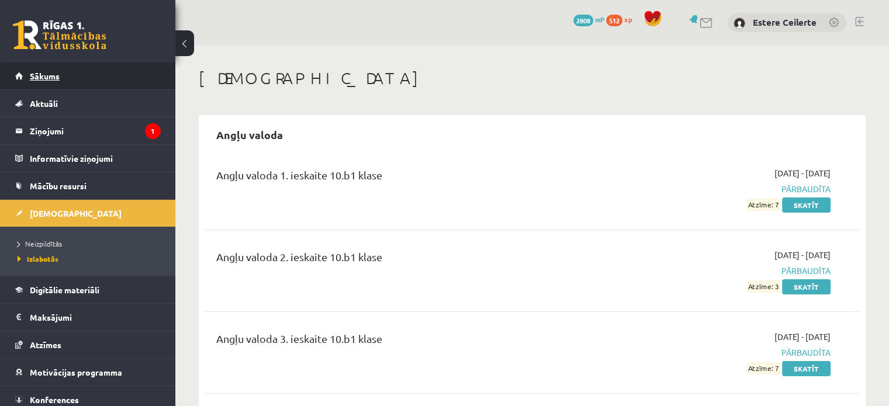
click at [72, 73] on link "Sākums" at bounding box center [88, 76] width 146 height 27
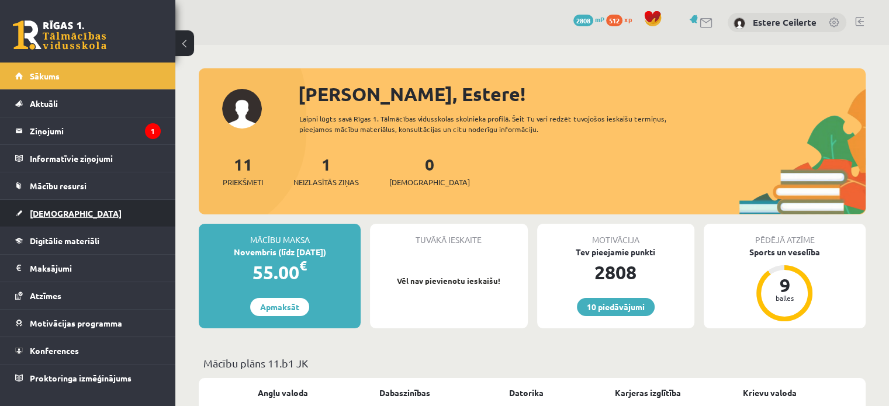
click at [60, 212] on span "[DEMOGRAPHIC_DATA]" at bounding box center [76, 213] width 92 height 11
